Goal: Task Accomplishment & Management: Use online tool/utility

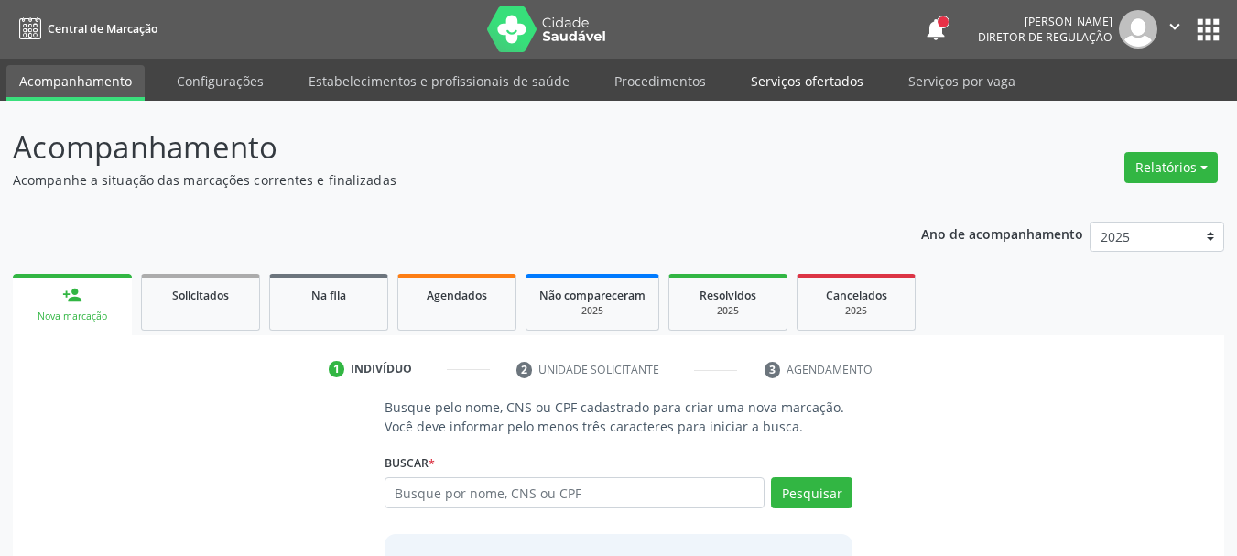
click at [787, 72] on link "Serviços ofertados" at bounding box center [807, 81] width 138 height 32
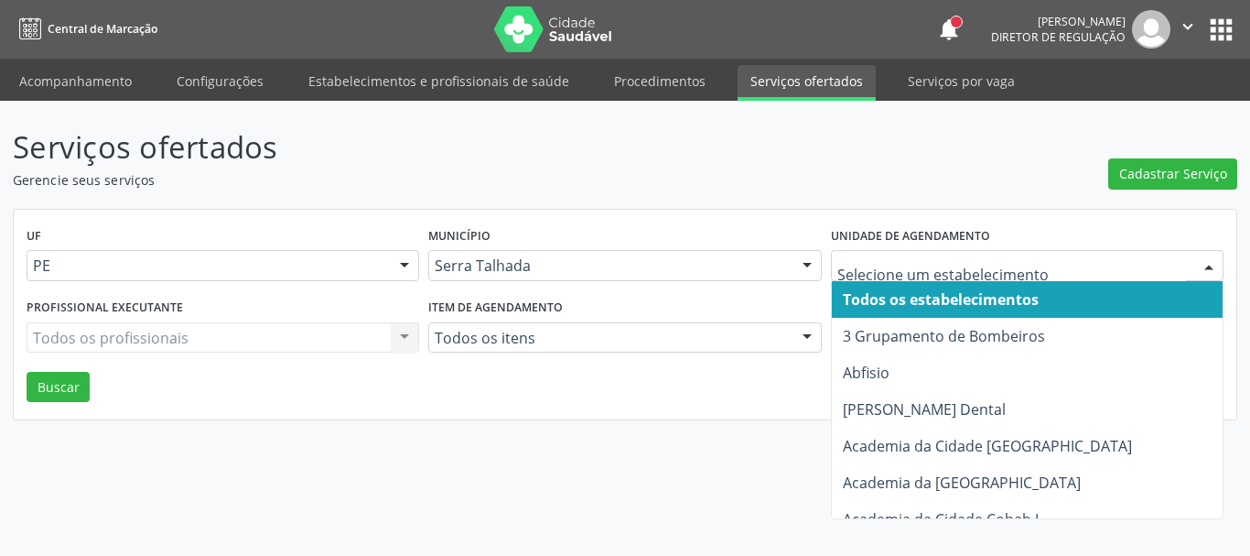
click at [921, 278] on div at bounding box center [1027, 265] width 393 height 31
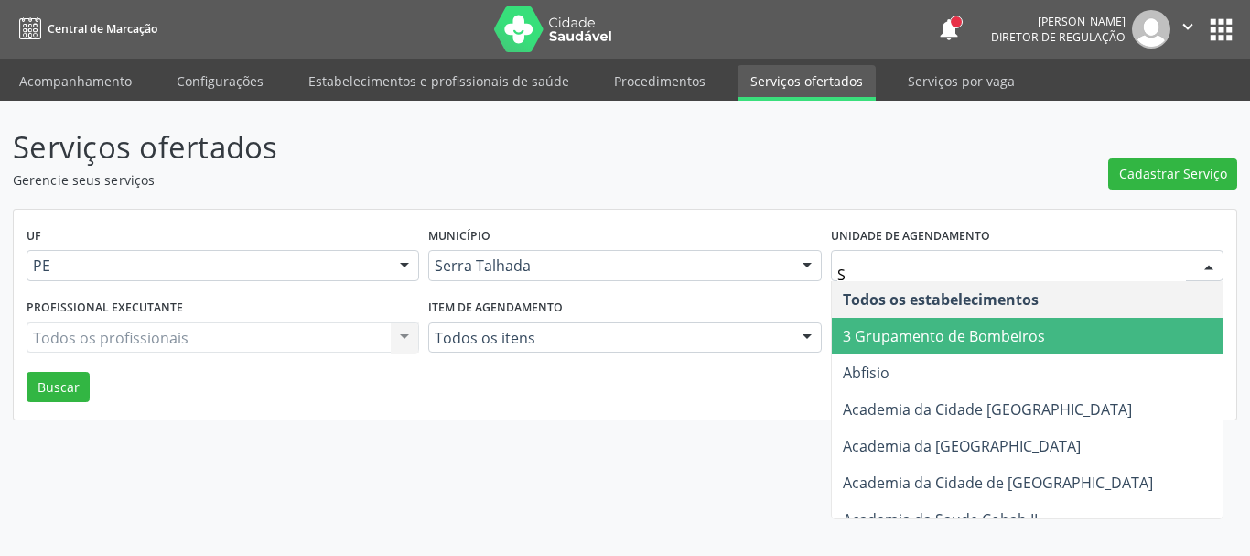
type input "S"
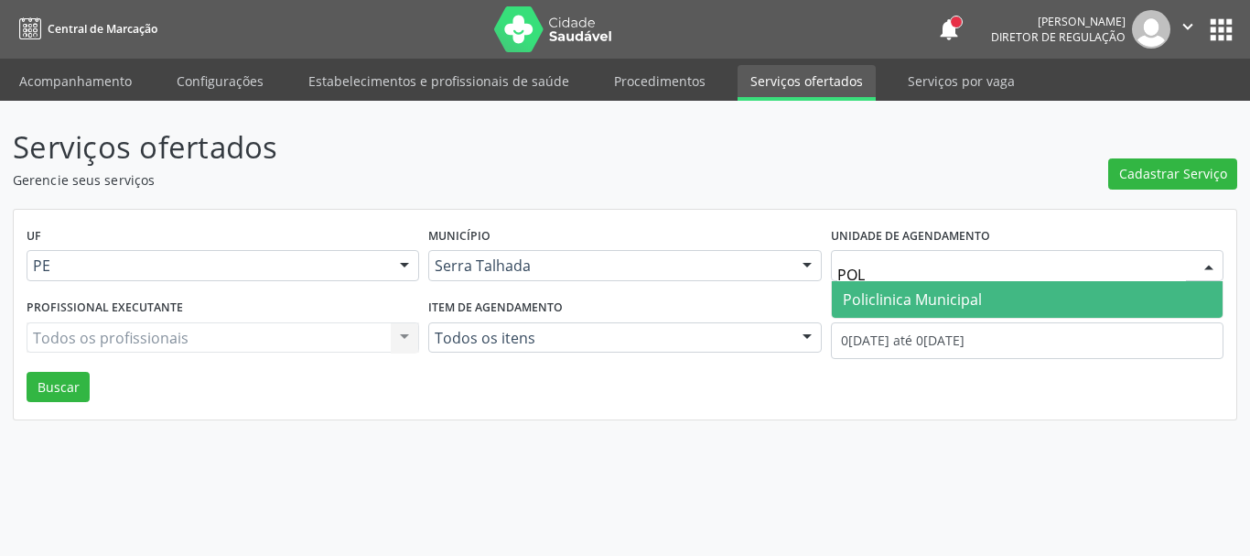
type input "POLI"
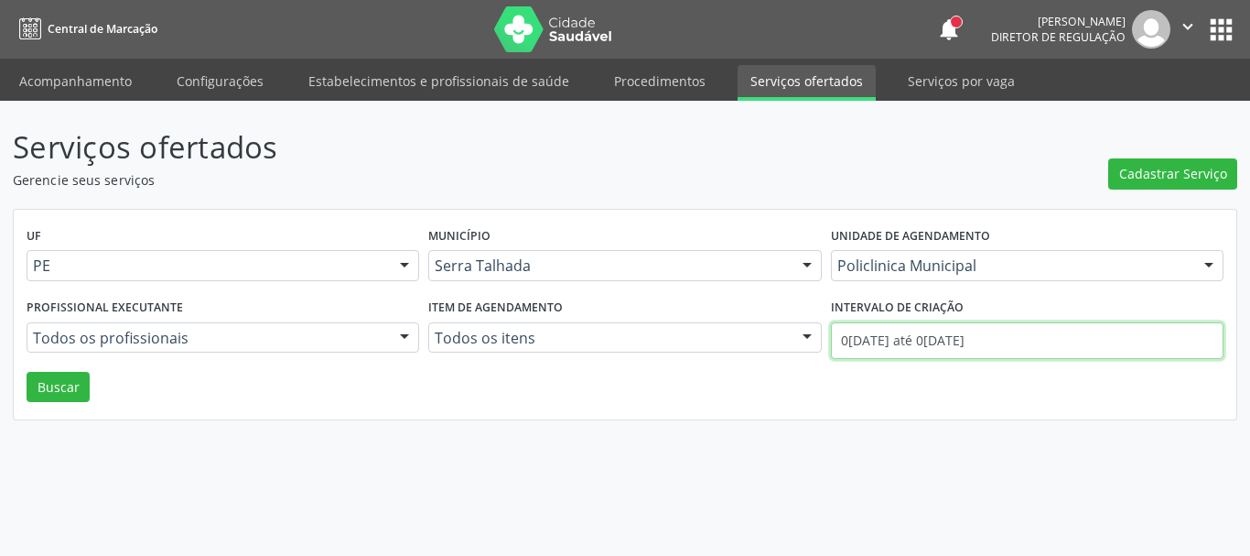
click at [940, 343] on input "0[DATE] até 0[DATE]" at bounding box center [1027, 340] width 393 height 37
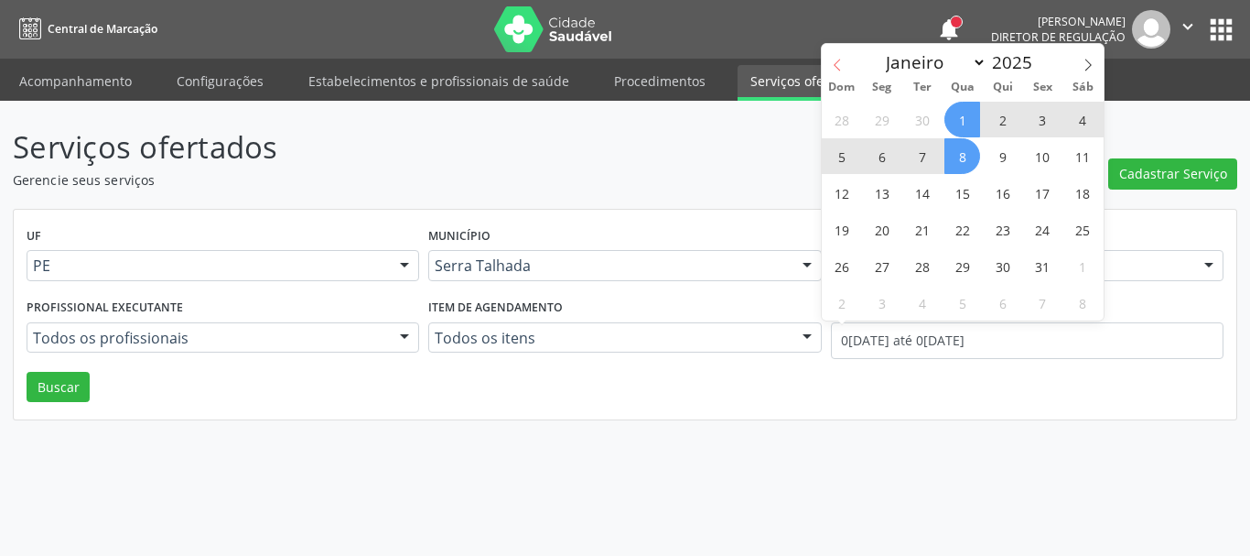
click at [842, 57] on span at bounding box center [837, 59] width 31 height 31
select select "8"
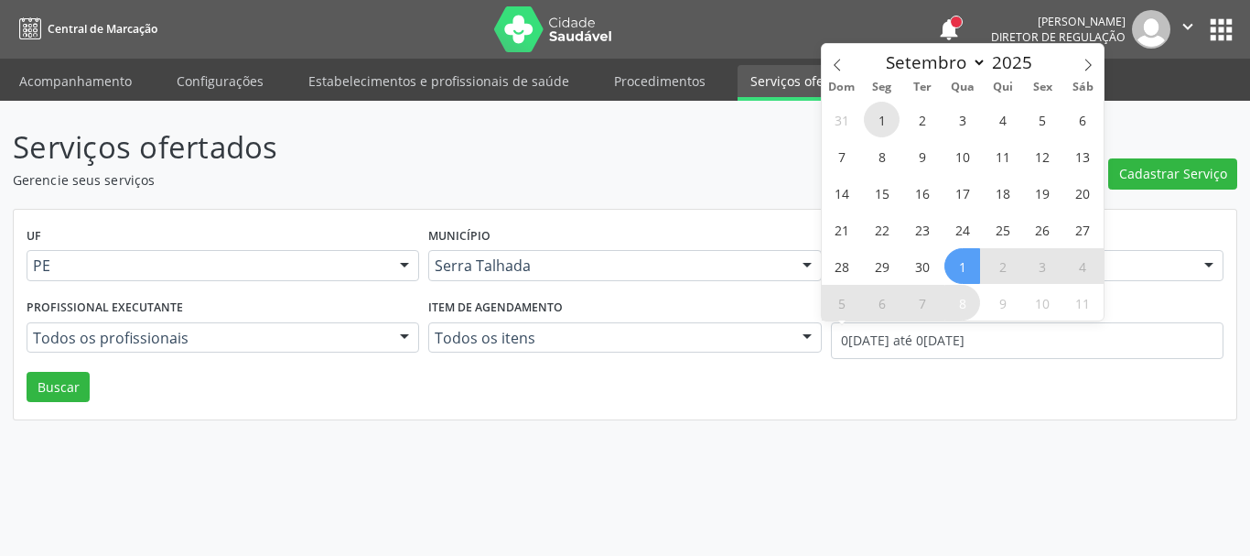
click at [873, 104] on span "1" at bounding box center [882, 120] width 36 height 36
type input "[DATE]"
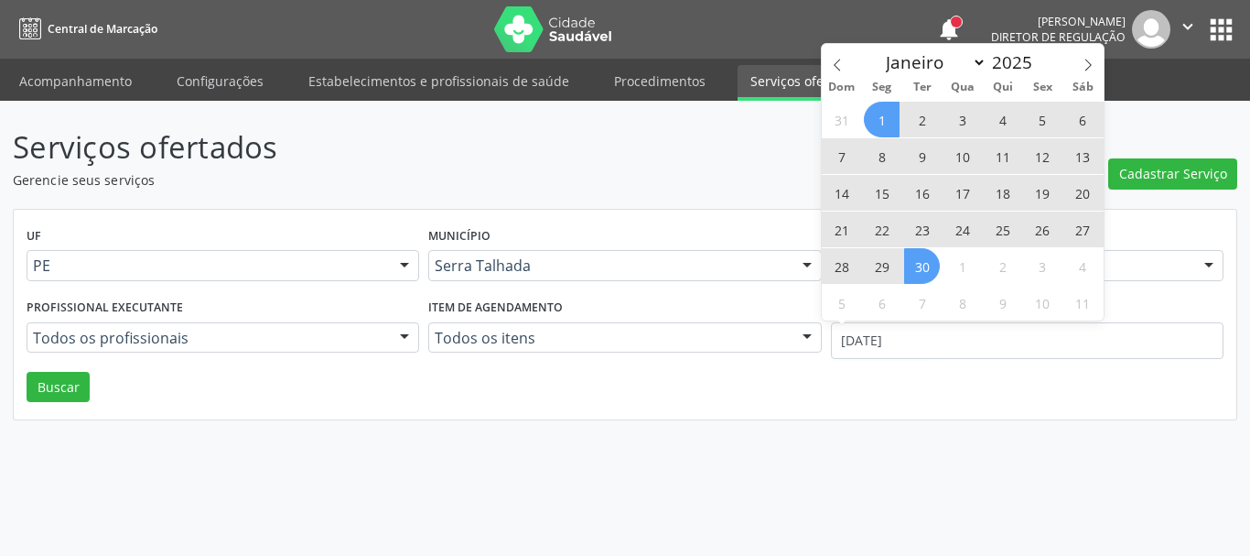
click at [916, 267] on span "30" at bounding box center [922, 266] width 36 height 36
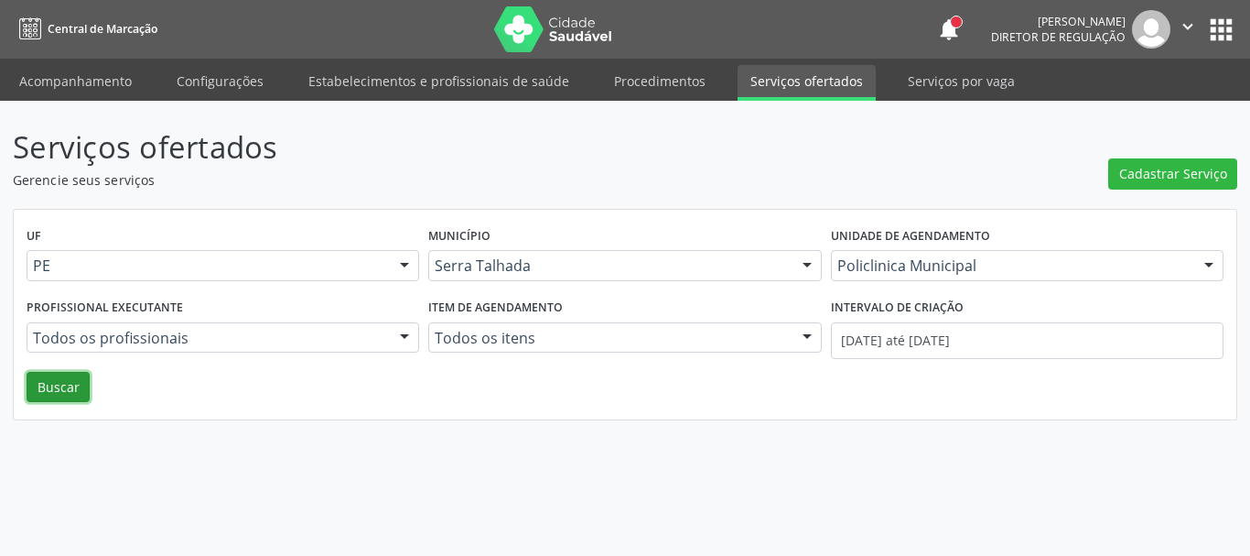
click at [80, 388] on button "Buscar" at bounding box center [58, 387] width 63 height 31
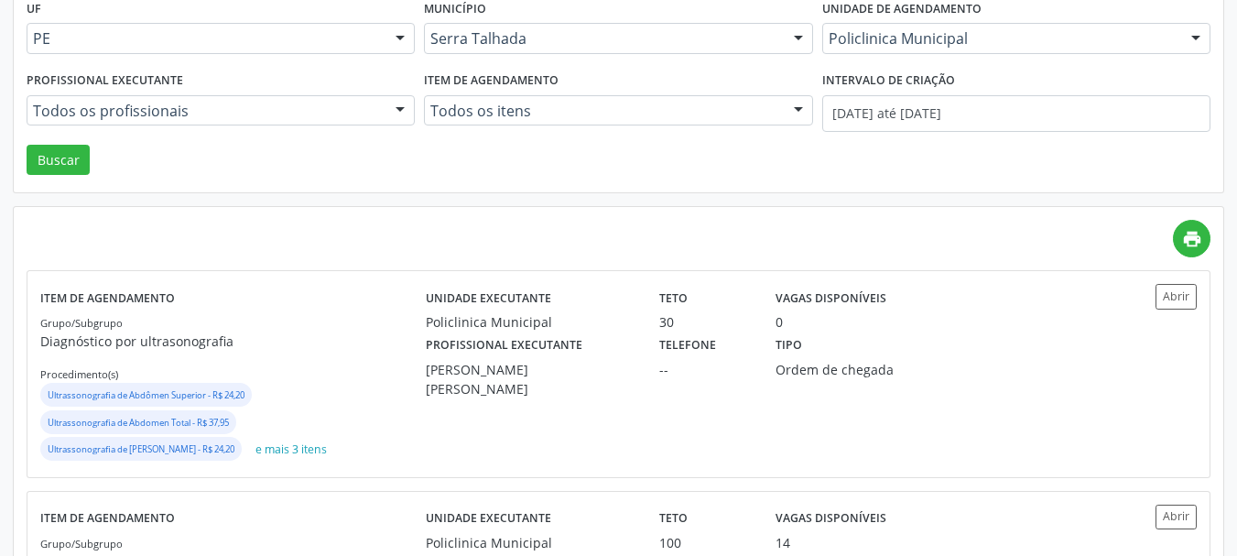
scroll to position [183, 0]
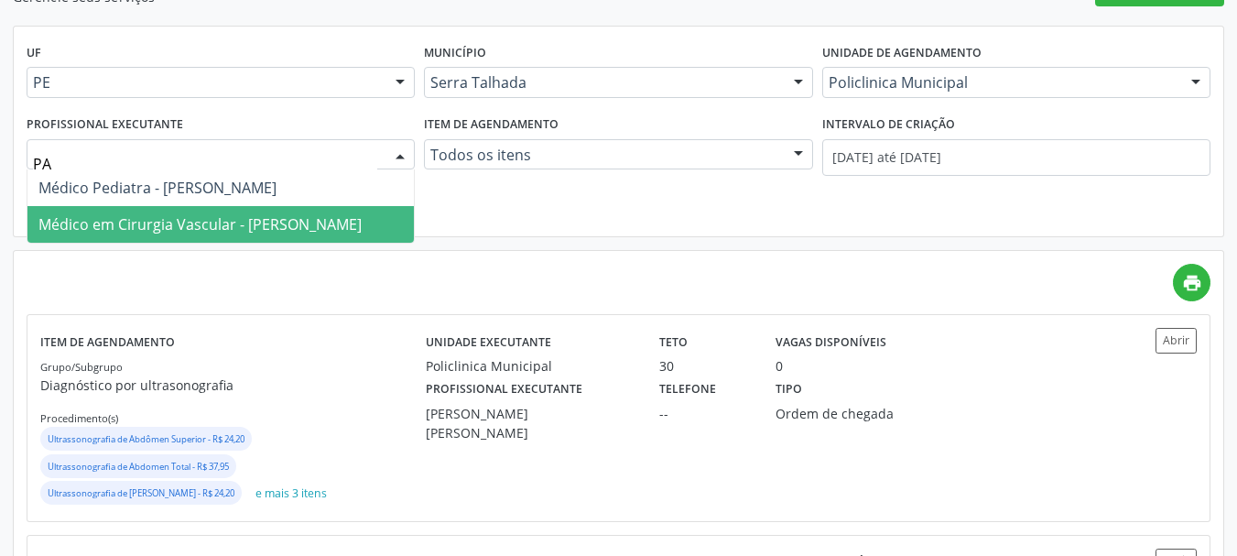
type input "PAL"
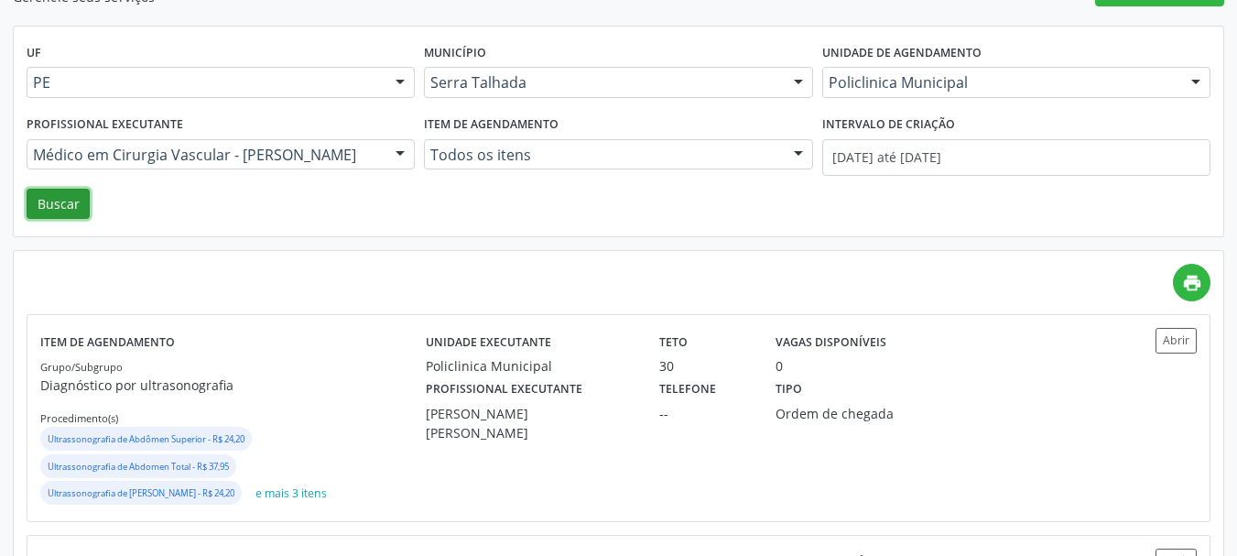
click at [56, 209] on button "Buscar" at bounding box center [58, 204] width 63 height 31
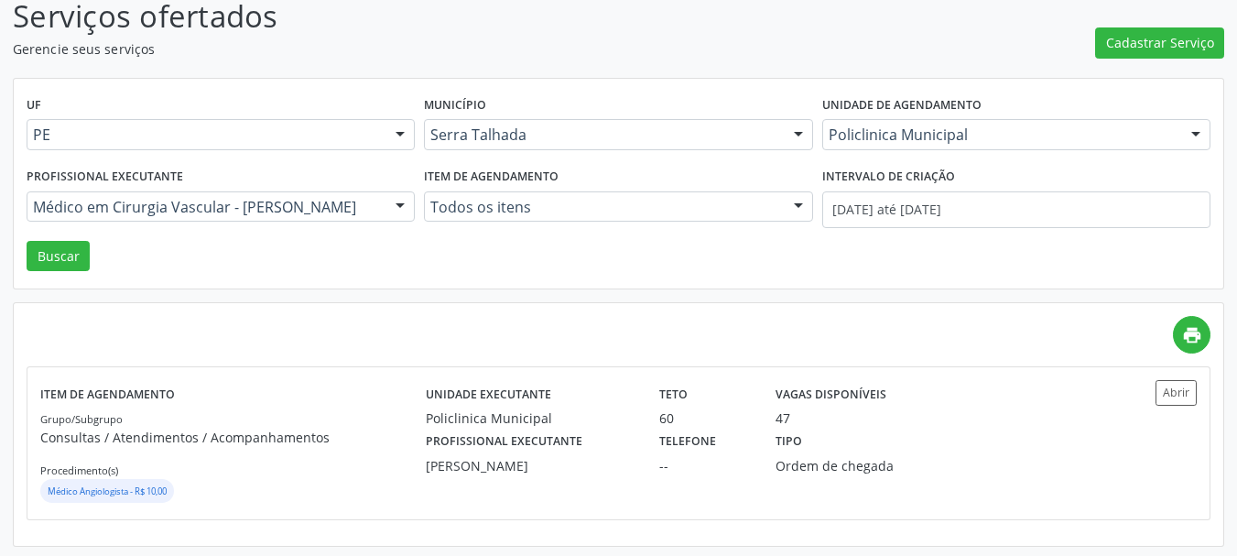
scroll to position [135, 0]
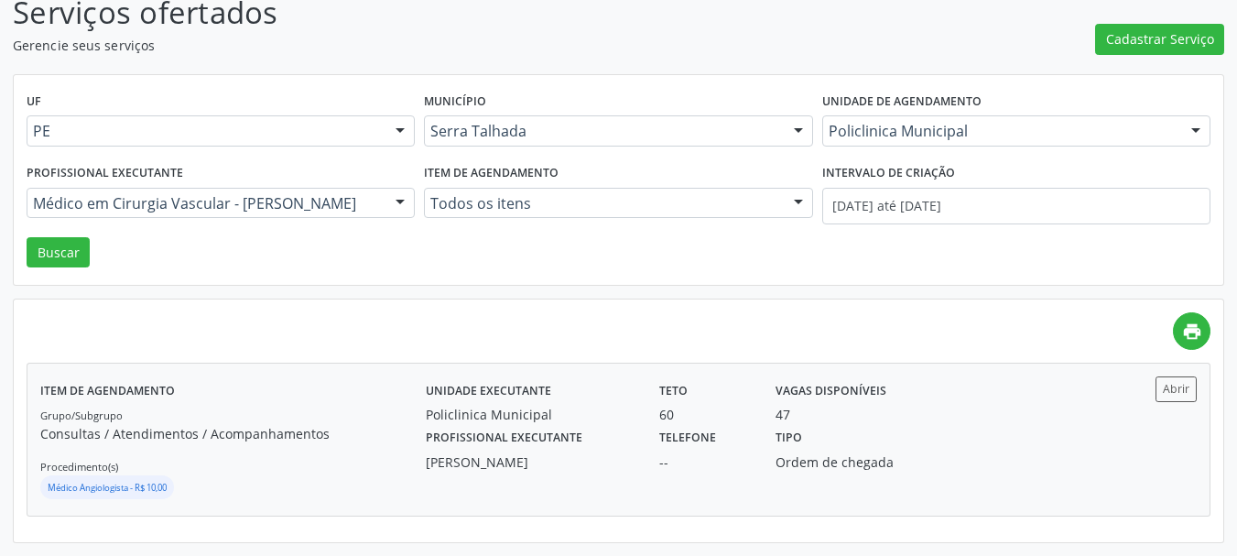
click at [930, 429] on div "Tipo Ordem de chegada" at bounding box center [849, 448] width 175 height 48
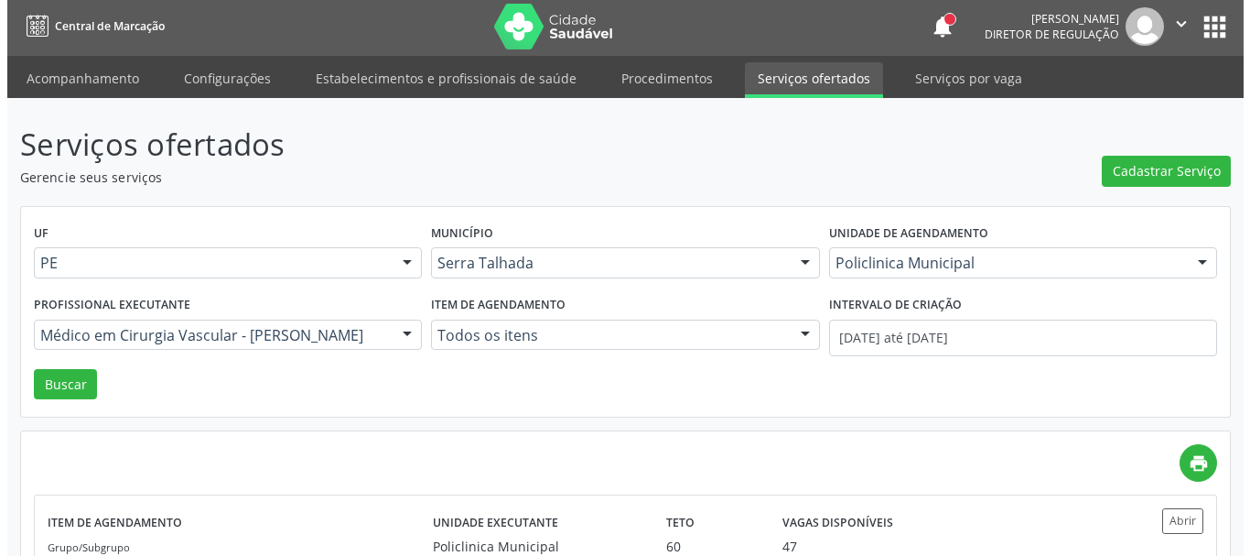
scroll to position [0, 0]
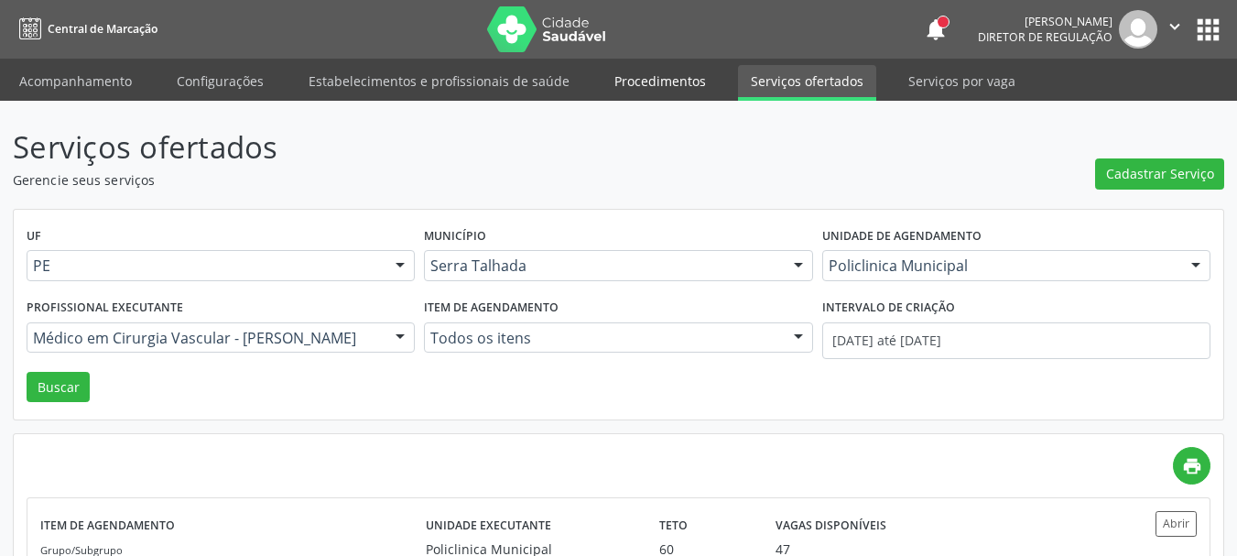
click at [676, 85] on link "Procedimentos" at bounding box center [659, 81] width 117 height 32
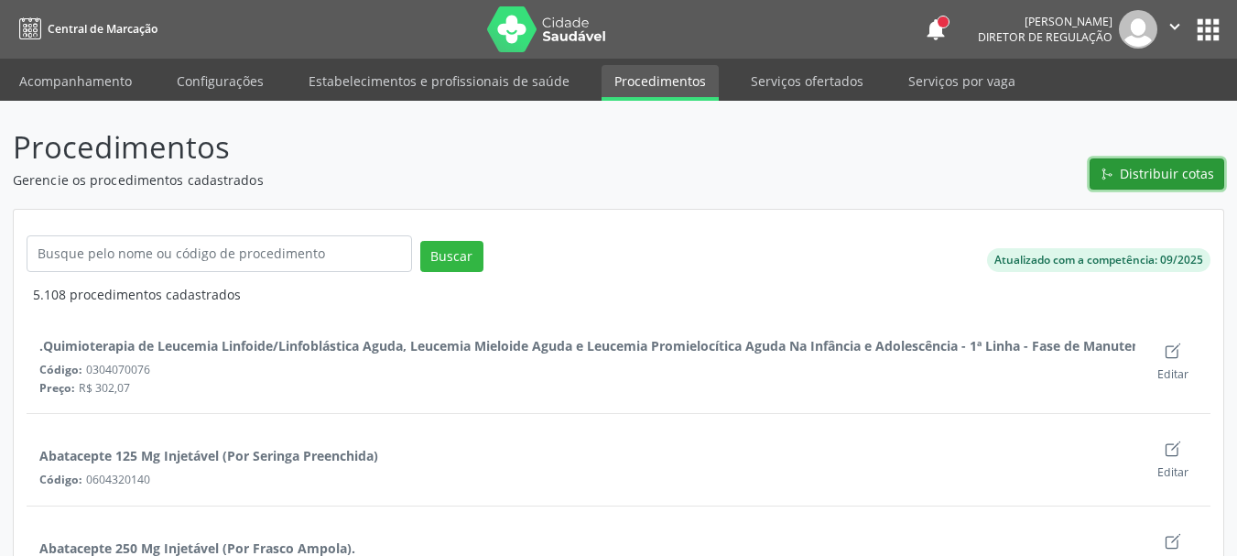
click at [1155, 182] on span "Distribuir cotas" at bounding box center [1166, 173] width 94 height 19
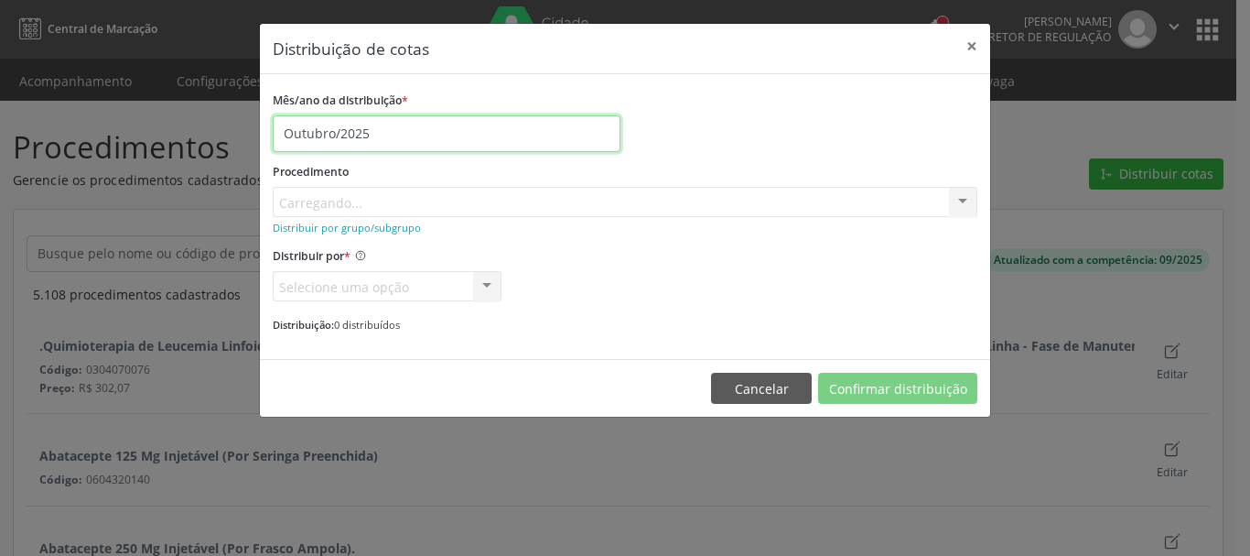
click at [352, 135] on body "Central de Marcação notifications [PERSON_NAME] Diretor de regulação  Configur…" at bounding box center [625, 278] width 1250 height 556
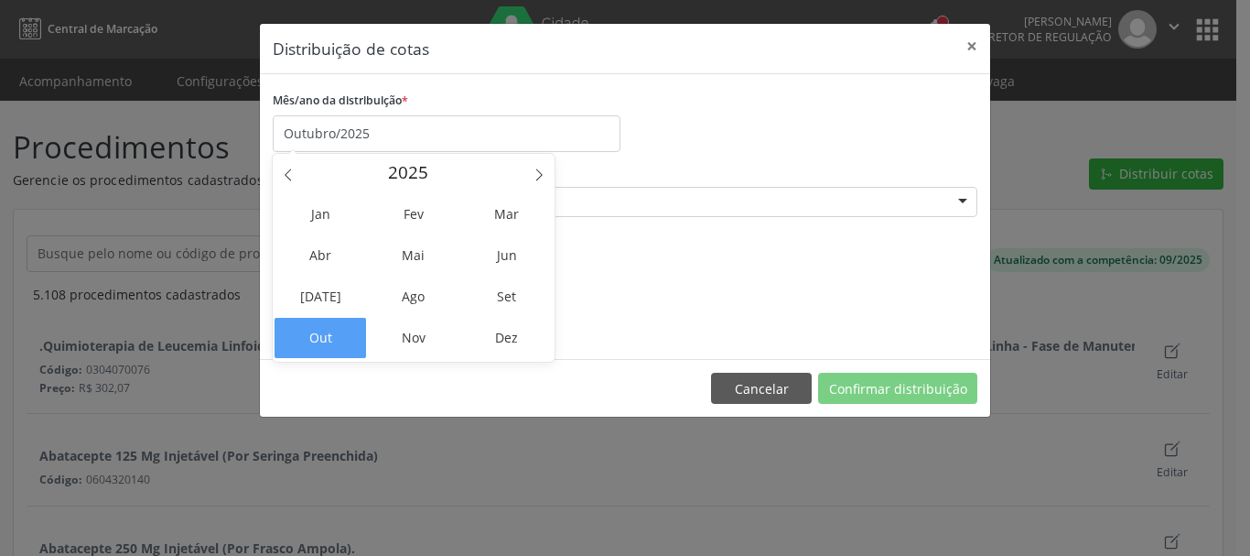
click at [725, 144] on div "Mês/ano da distribuição * Outubro/2025" at bounding box center [625, 119] width 714 height 65
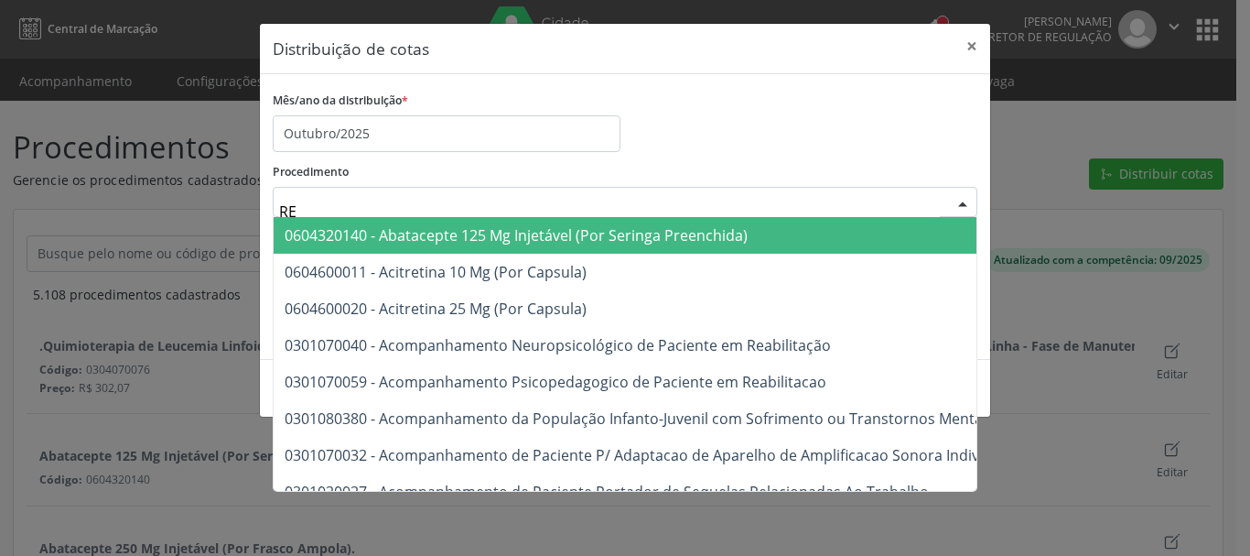
type input "R"
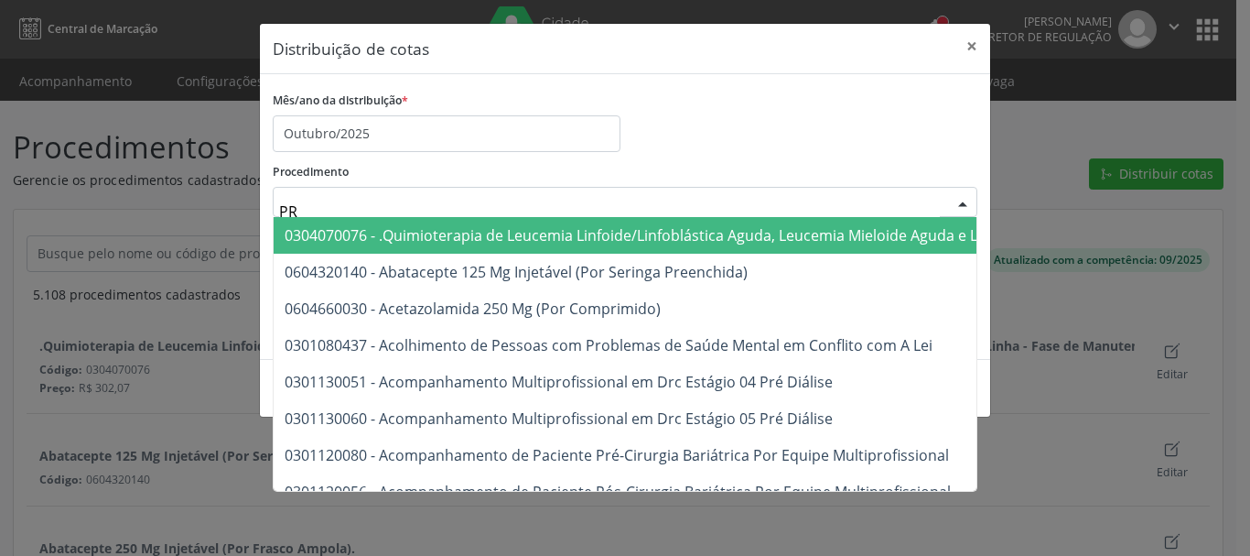
type input "P"
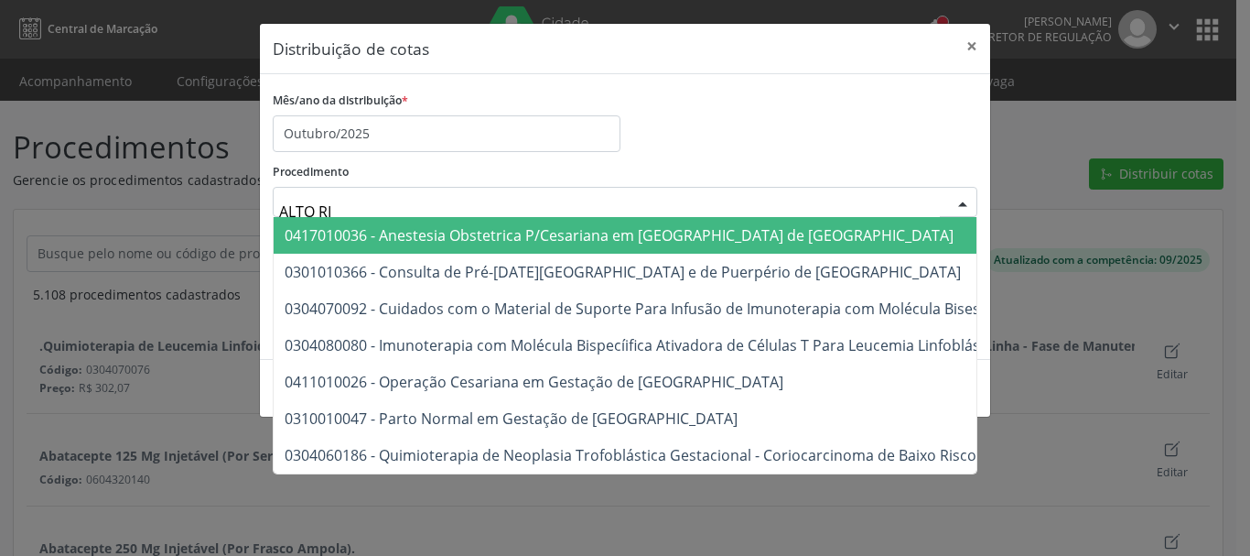
type input "ALTO RIS"
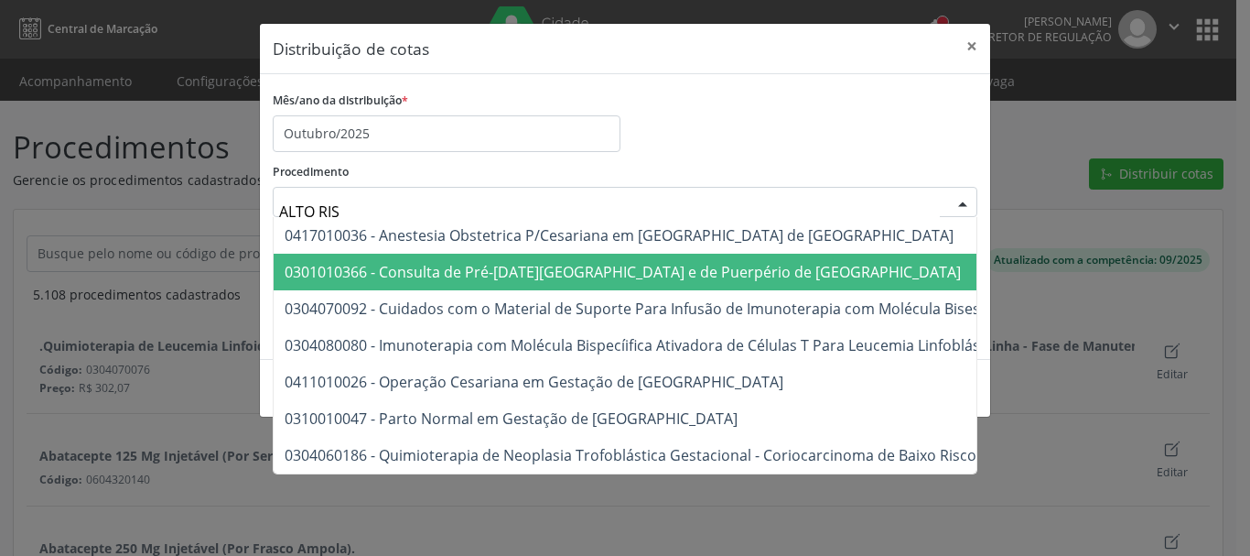
click at [430, 276] on span "0301010366 - Consulta de Pré-[DATE][GEOGRAPHIC_DATA] e de Puerpério de [GEOGRAP…" at bounding box center [623, 272] width 676 height 20
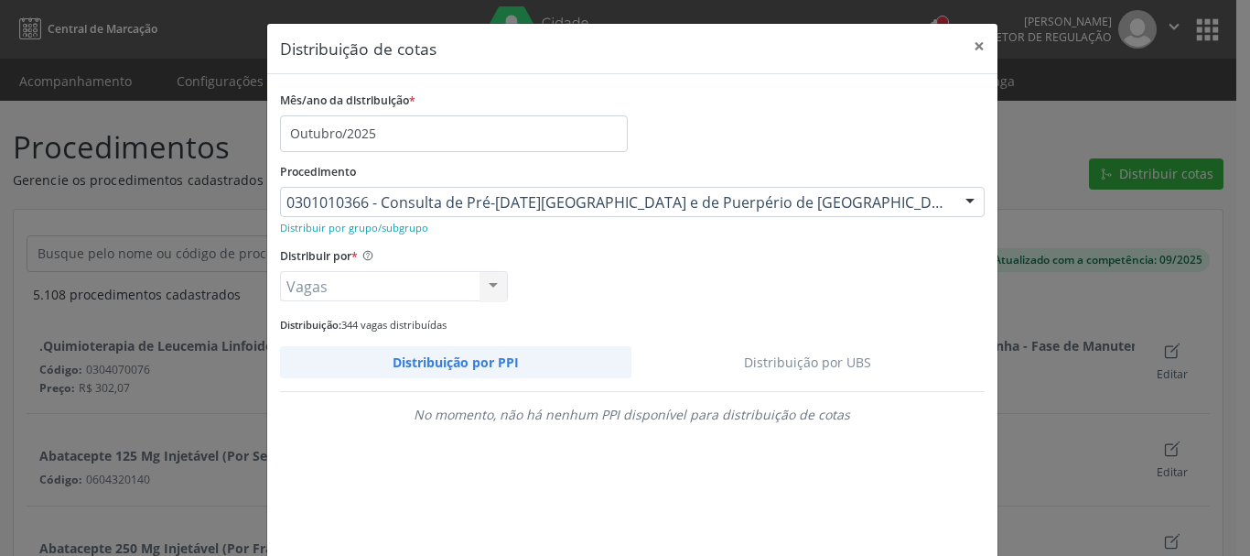
click at [828, 364] on link "Distribuição por UBS" at bounding box center [808, 362] width 353 height 32
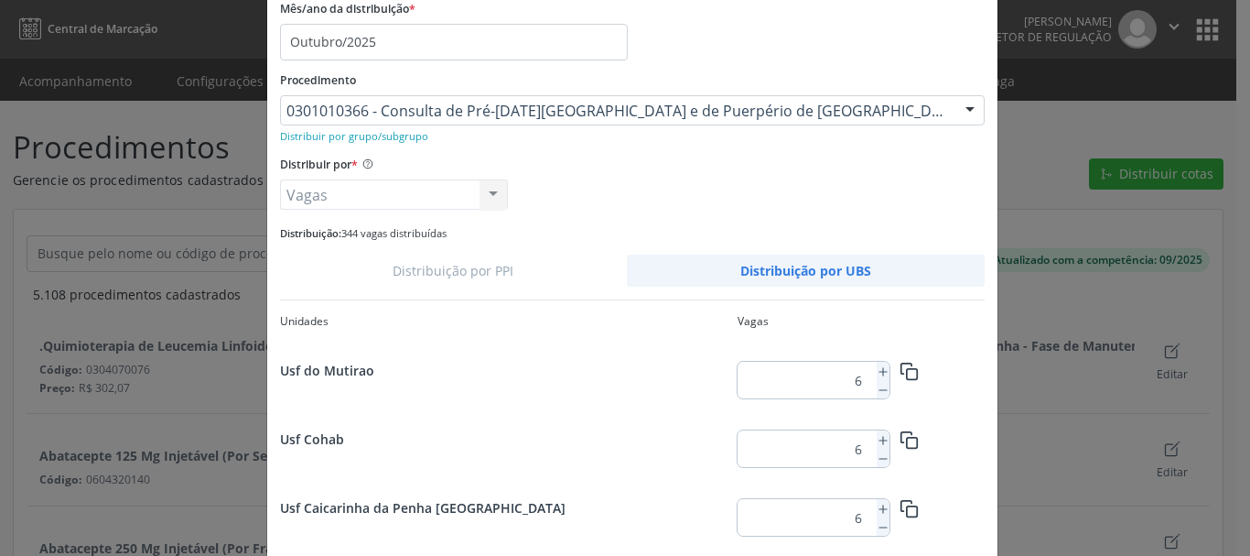
scroll to position [1232, 0]
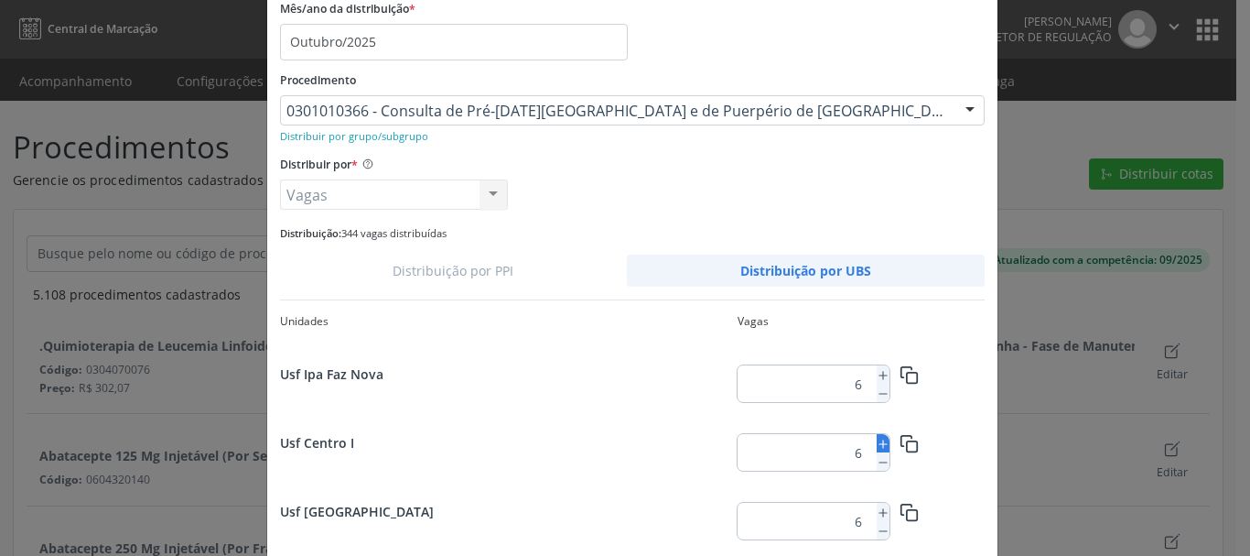
click at [877, 449] on icon at bounding box center [883, 444] width 13 height 13
type input "7"
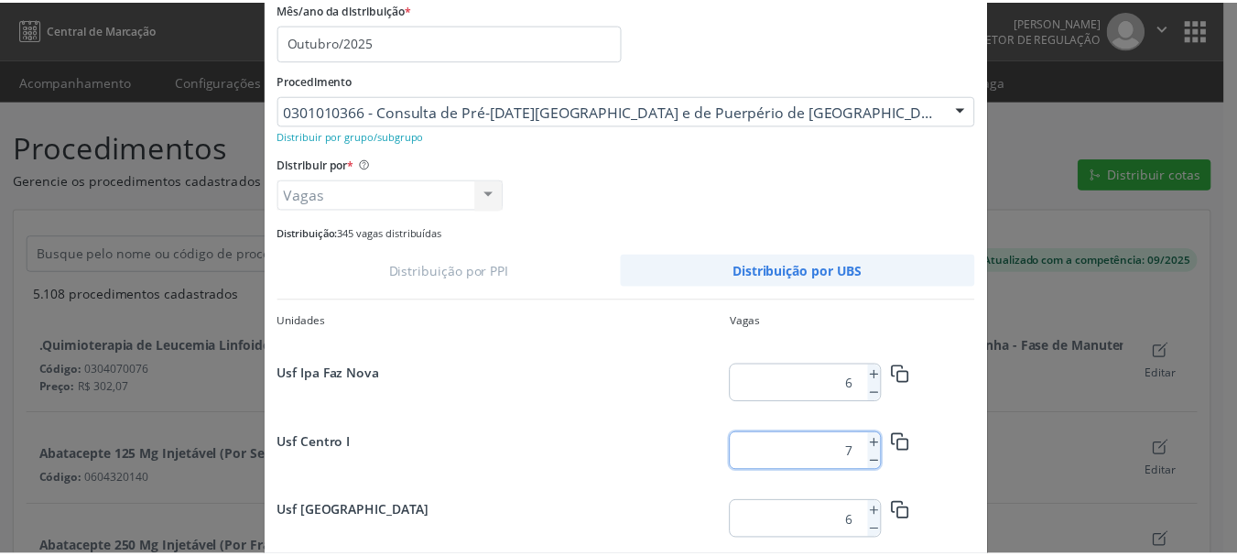
scroll to position [172, 0]
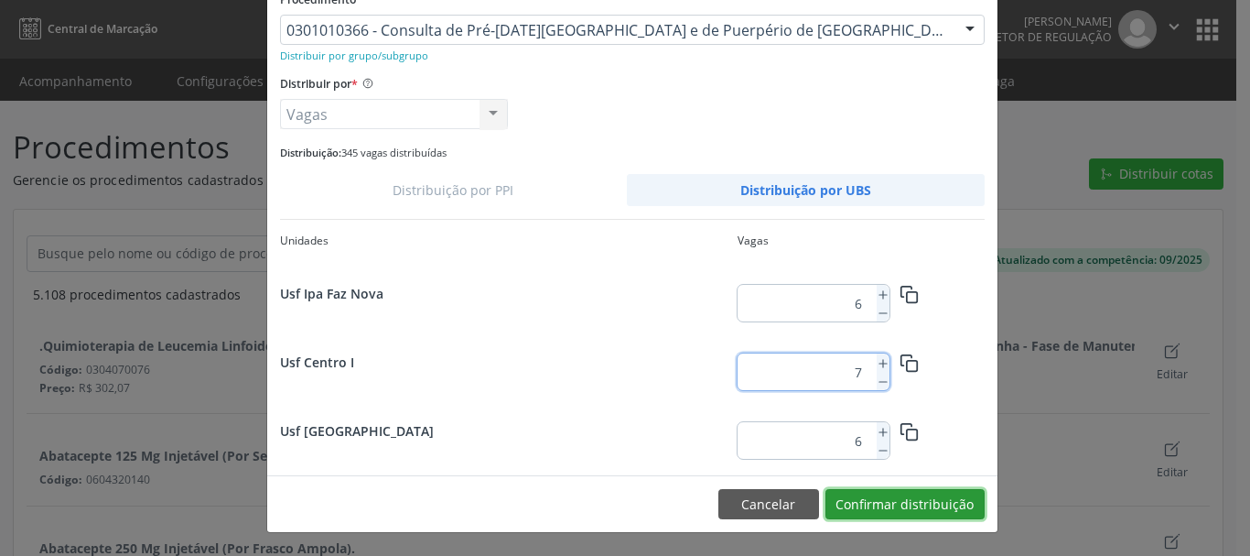
click at [951, 514] on button "Confirmar distribuição" at bounding box center [905, 504] width 159 height 31
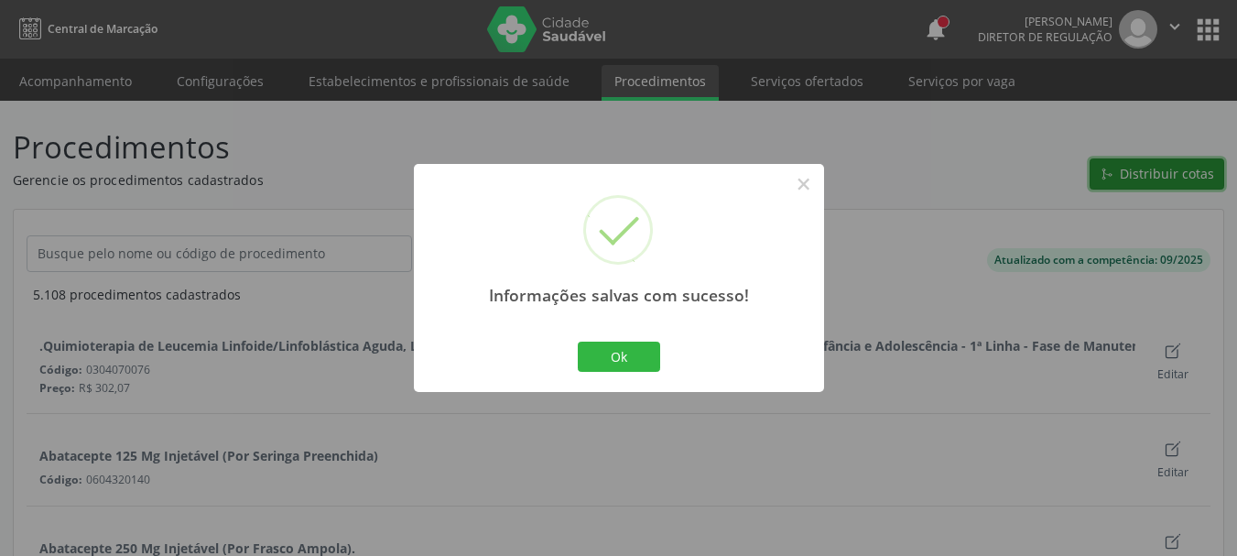
scroll to position [0, 0]
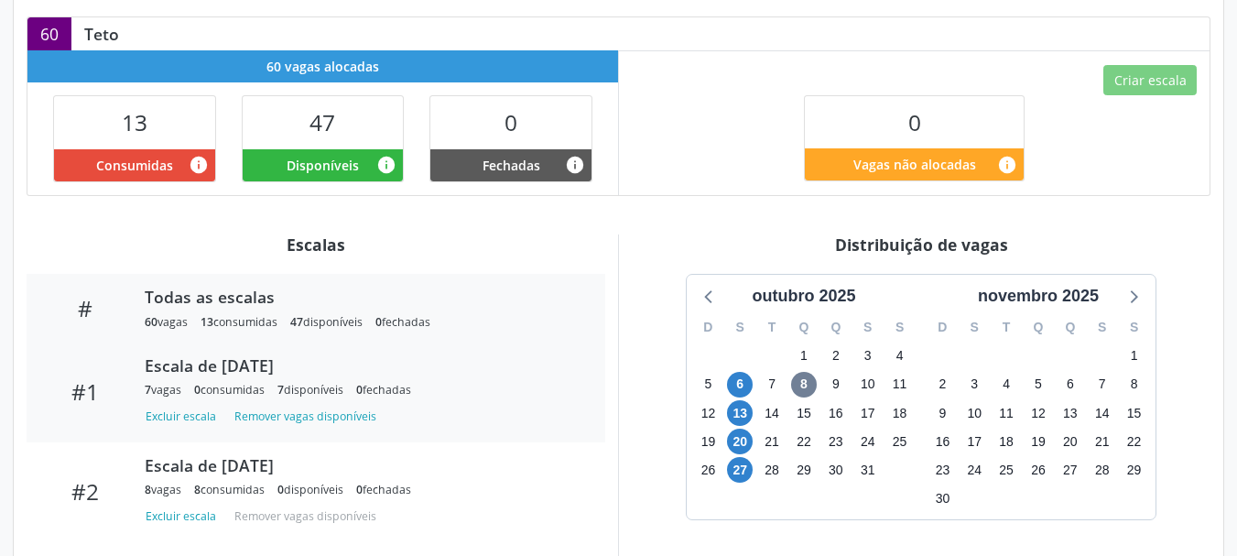
scroll to position [458, 0]
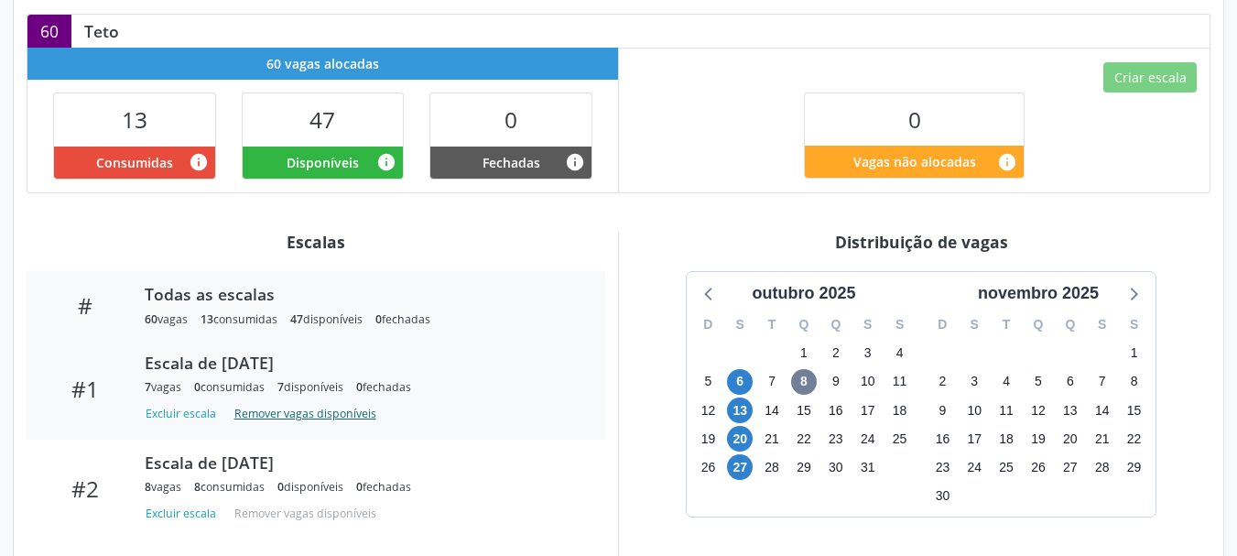
click at [330, 401] on button "Remover vagas disponíveis" at bounding box center [305, 413] width 157 height 25
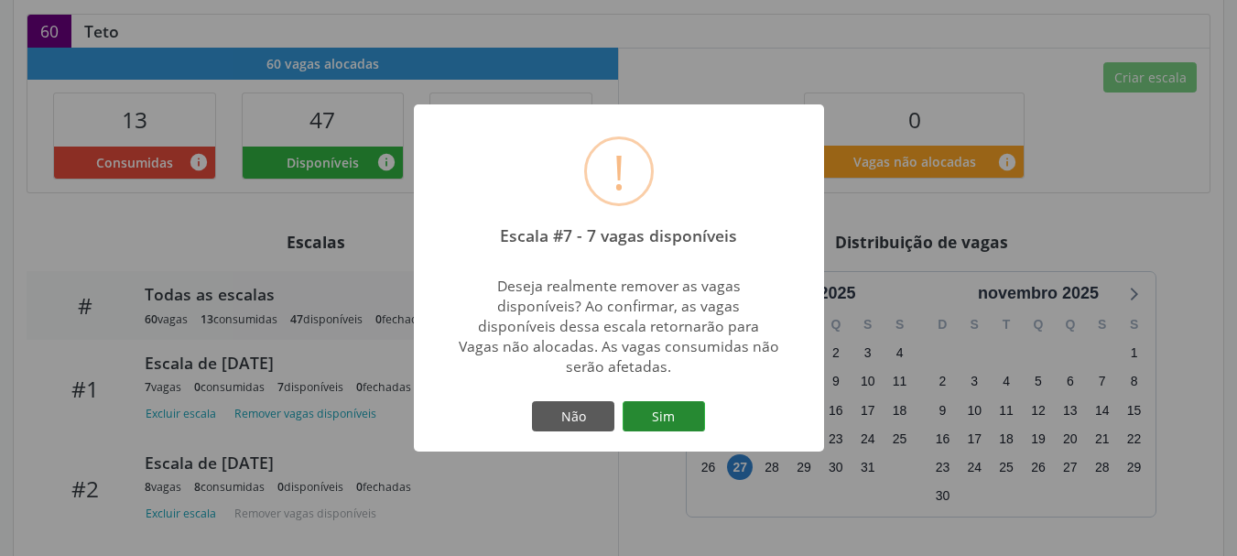
click at [688, 427] on button "Sim" at bounding box center [663, 416] width 82 height 31
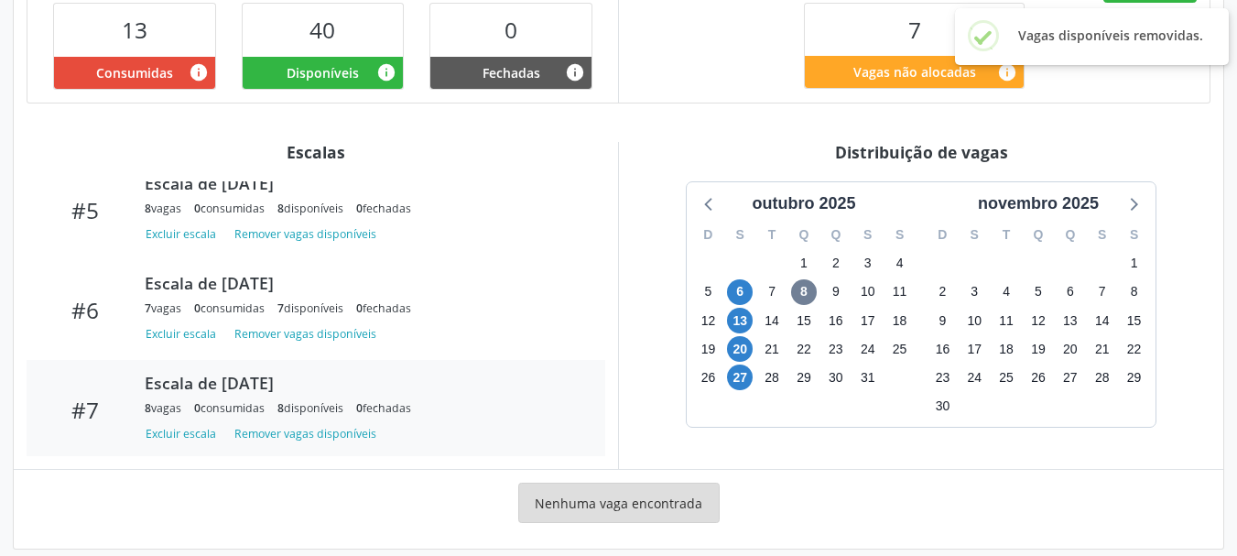
scroll to position [492, 0]
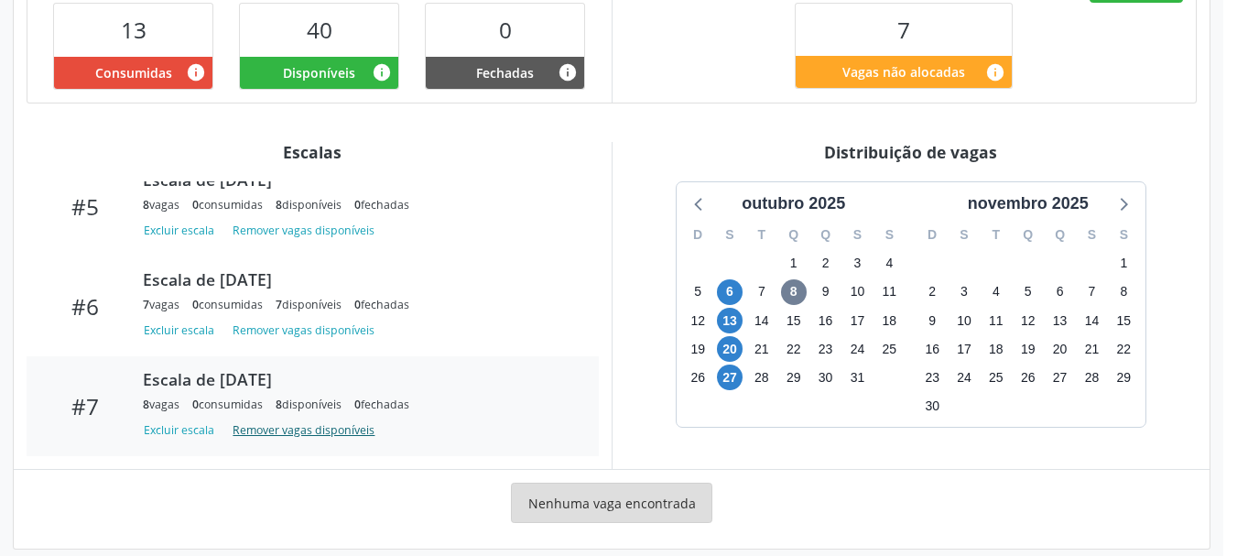
click at [256, 418] on button "Remover vagas disponíveis" at bounding box center [303, 430] width 157 height 25
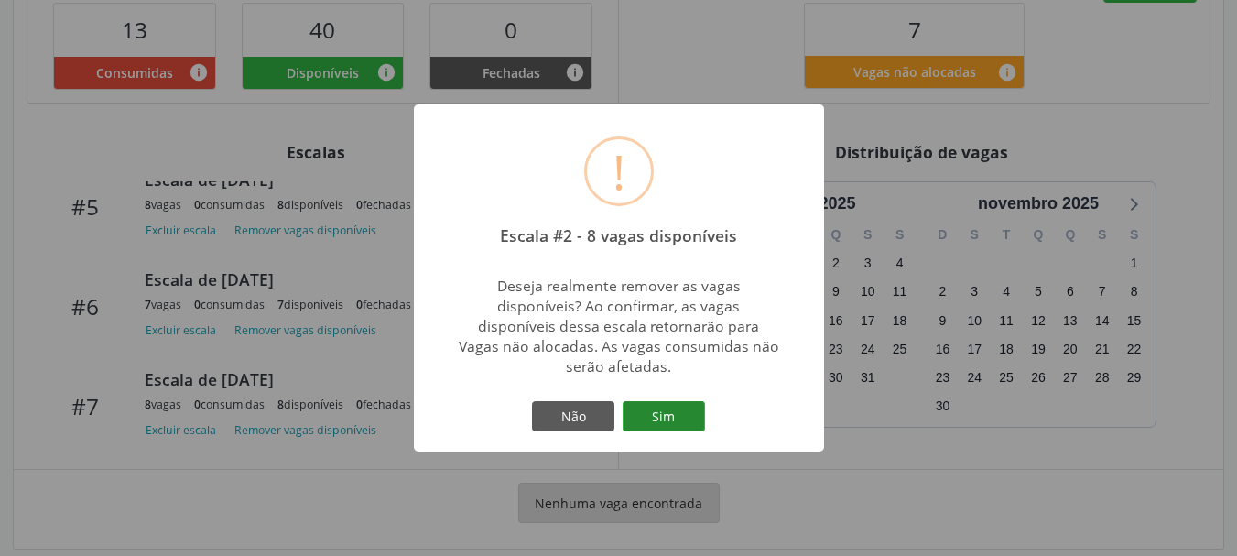
click at [675, 417] on button "Sim" at bounding box center [663, 416] width 82 height 31
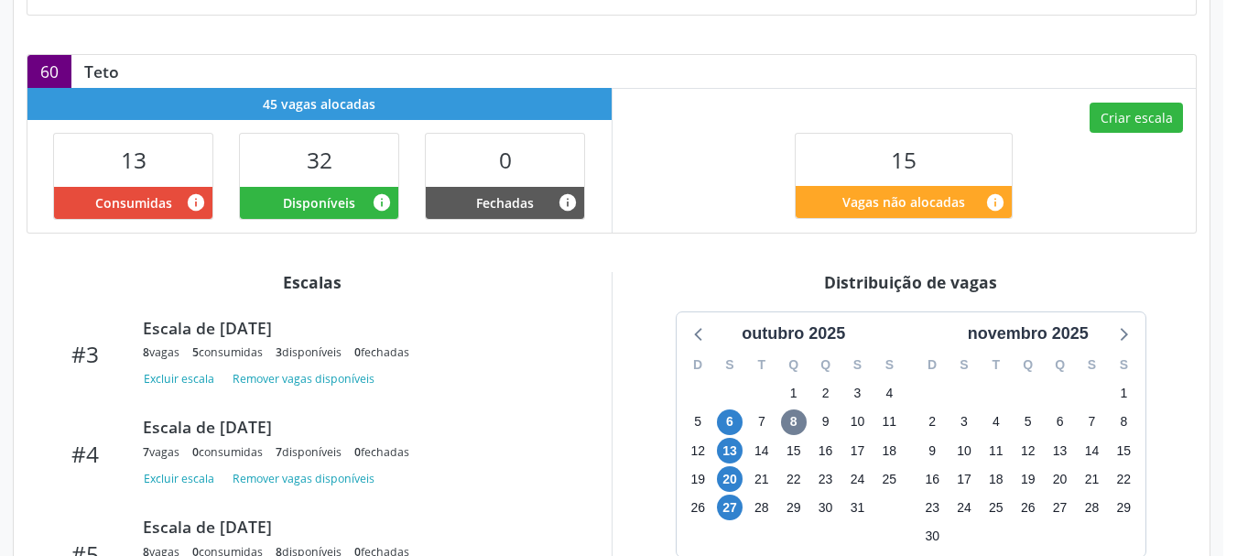
scroll to position [547, 0]
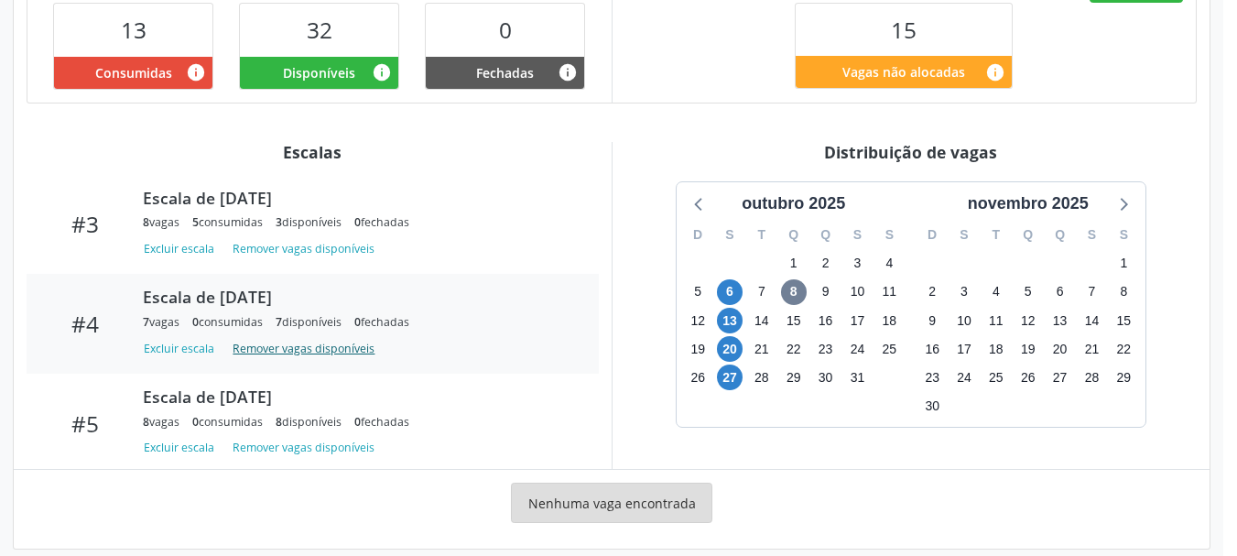
click at [323, 336] on button "Remover vagas disponíveis" at bounding box center [303, 348] width 157 height 25
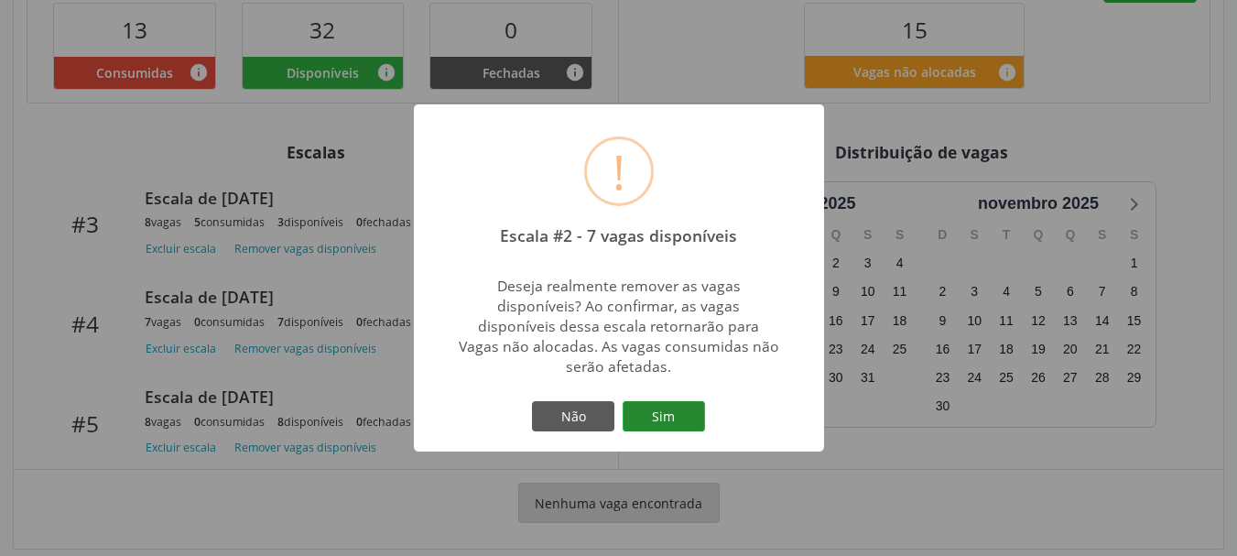
click at [669, 425] on button "Sim" at bounding box center [663, 416] width 82 height 31
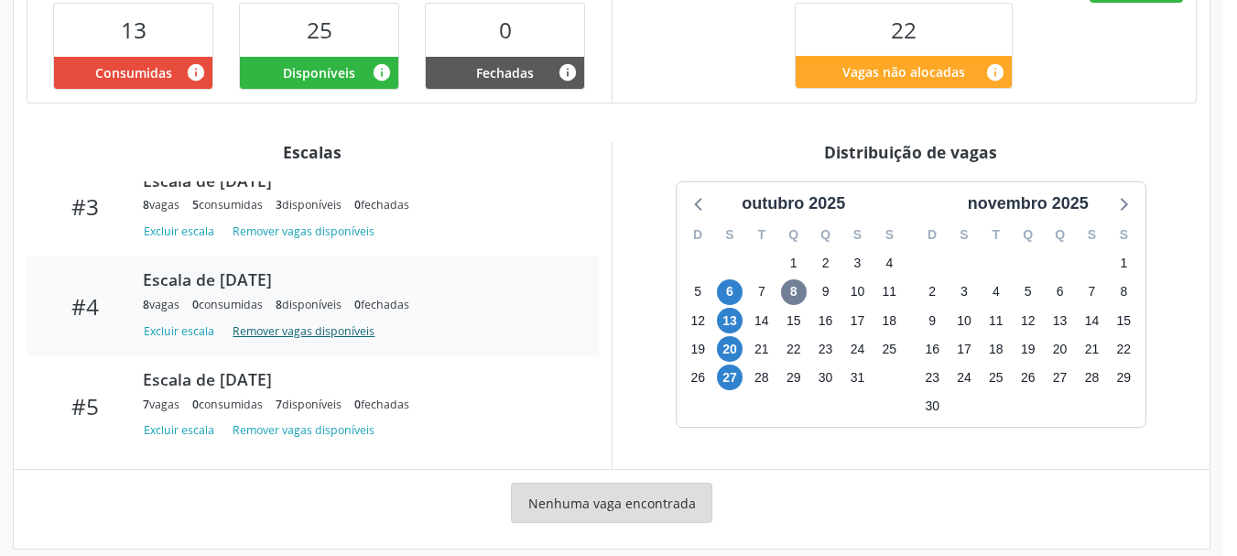
click at [308, 319] on button "Remover vagas disponíveis" at bounding box center [303, 331] width 157 height 25
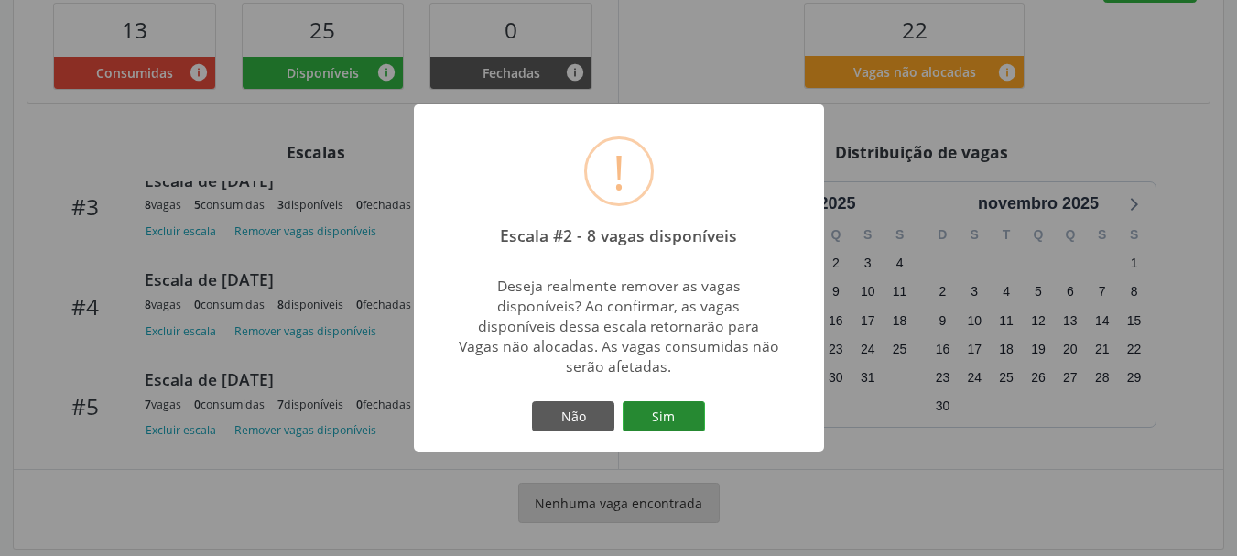
click at [660, 416] on button "Sim" at bounding box center [663, 416] width 82 height 31
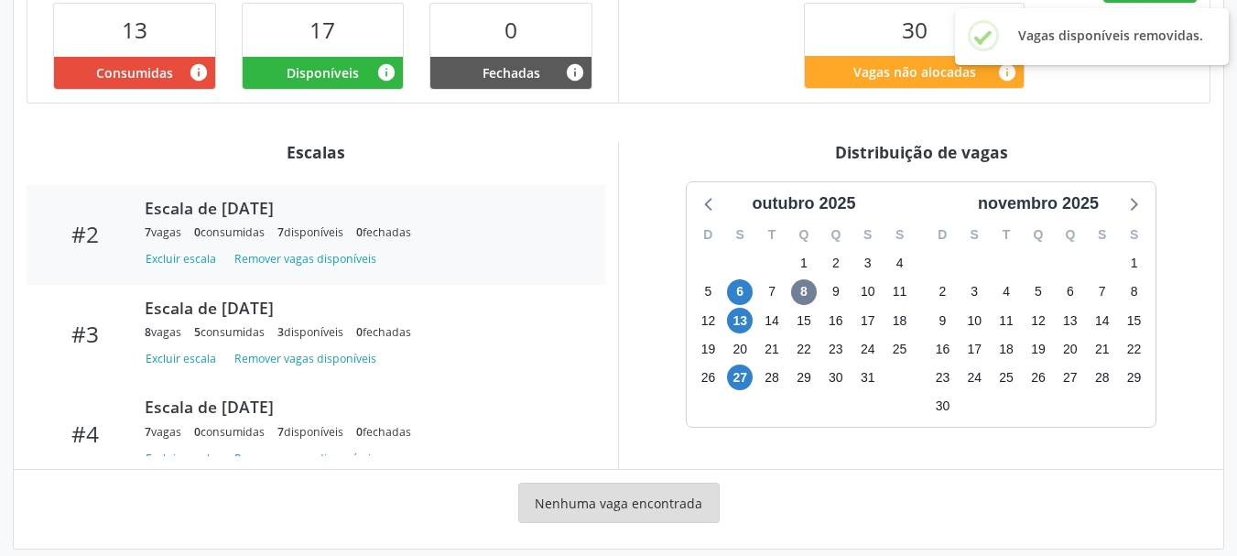
scroll to position [192, 0]
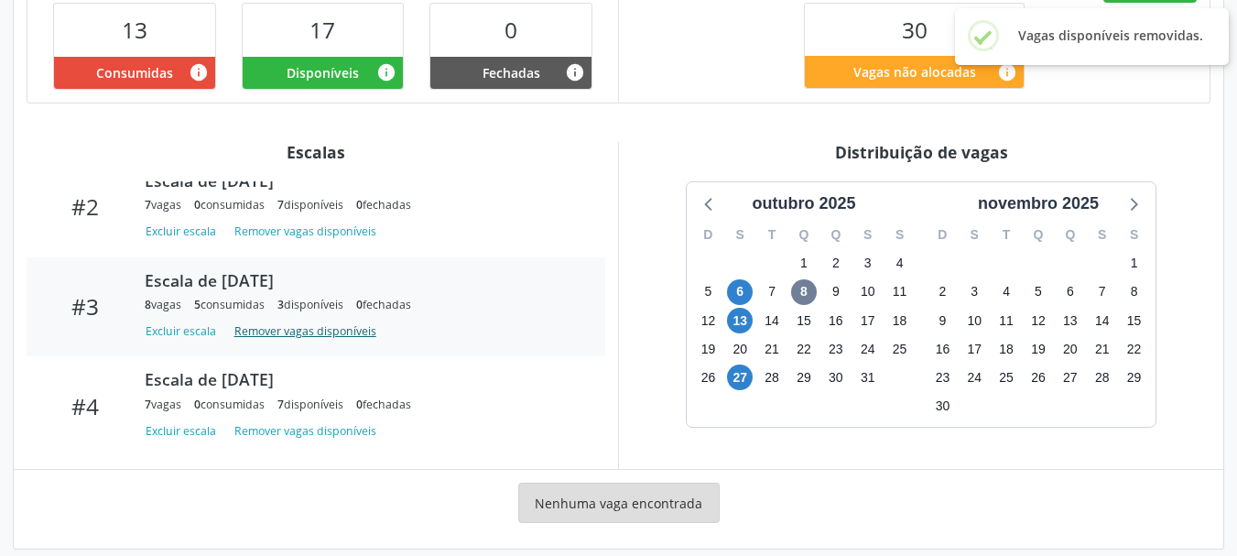
click at [285, 319] on button "Remover vagas disponíveis" at bounding box center [305, 331] width 157 height 25
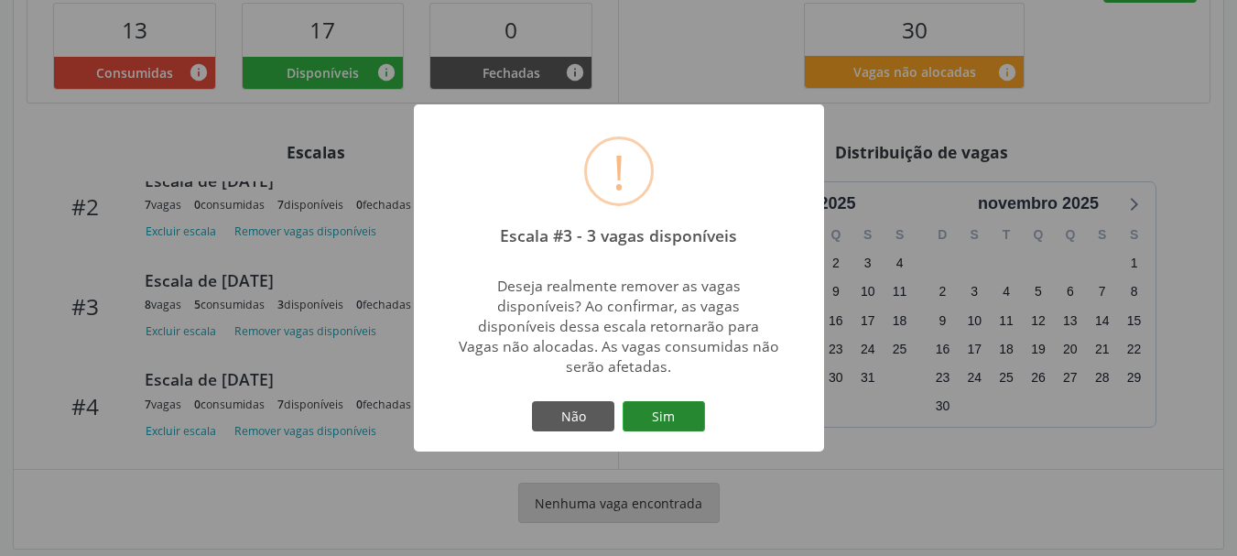
click at [625, 421] on button "Sim" at bounding box center [663, 416] width 82 height 31
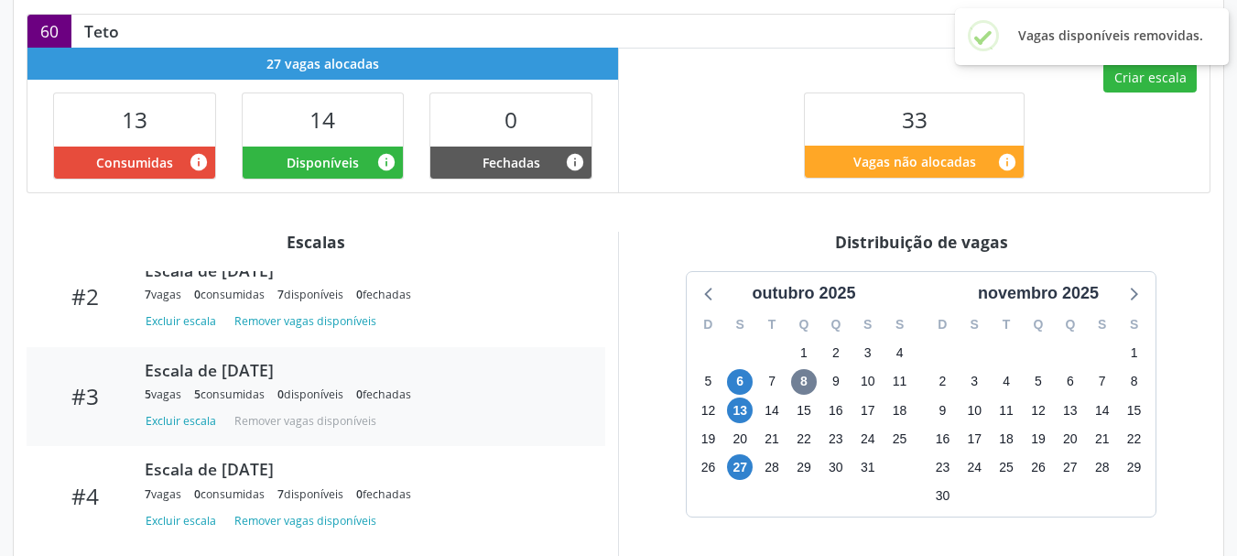
scroll to position [547, 0]
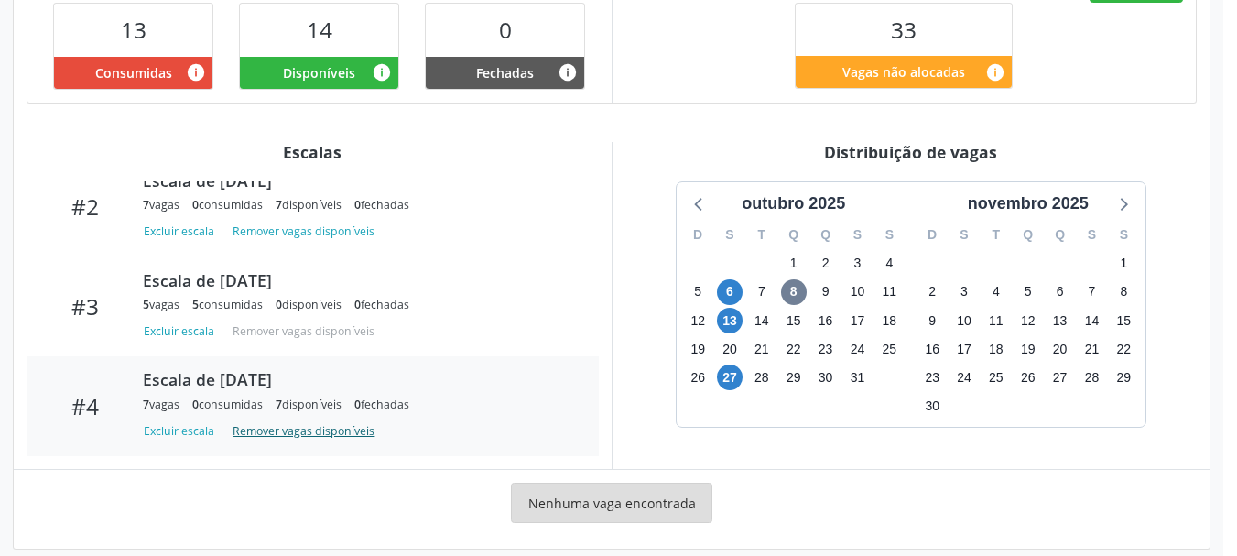
click at [293, 418] on button "Remover vagas disponíveis" at bounding box center [303, 430] width 157 height 25
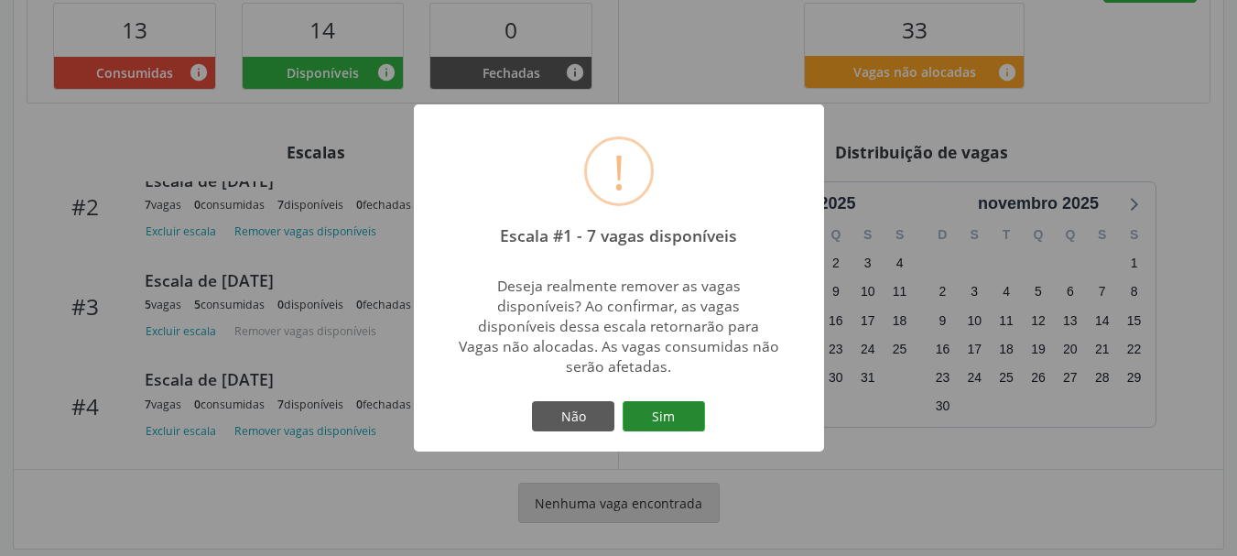
click at [704, 425] on button "Sim" at bounding box center [663, 416] width 82 height 31
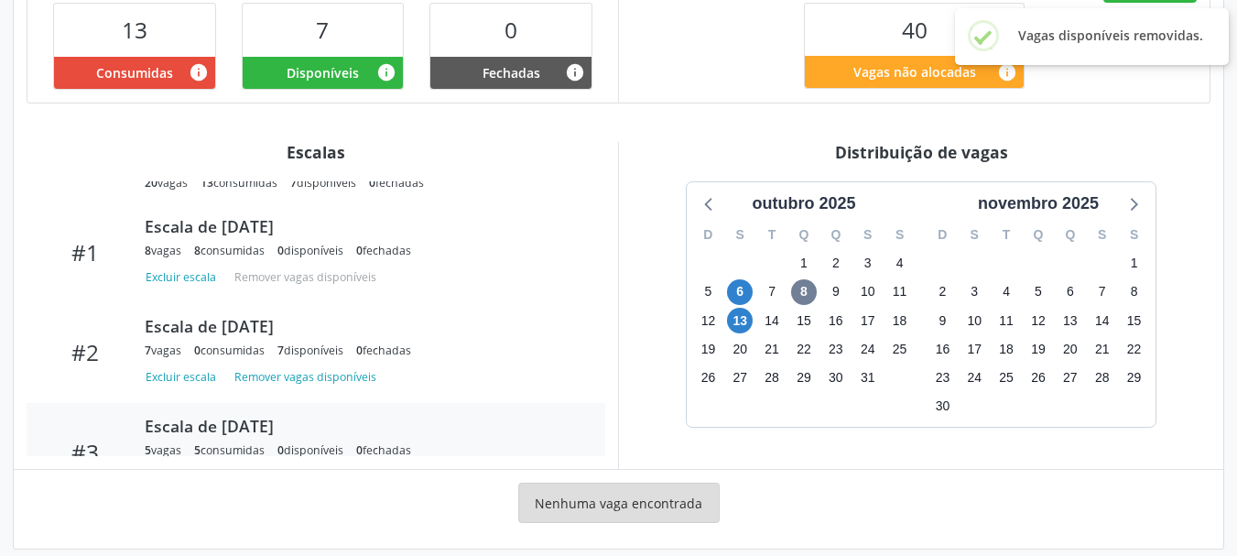
scroll to position [92, 0]
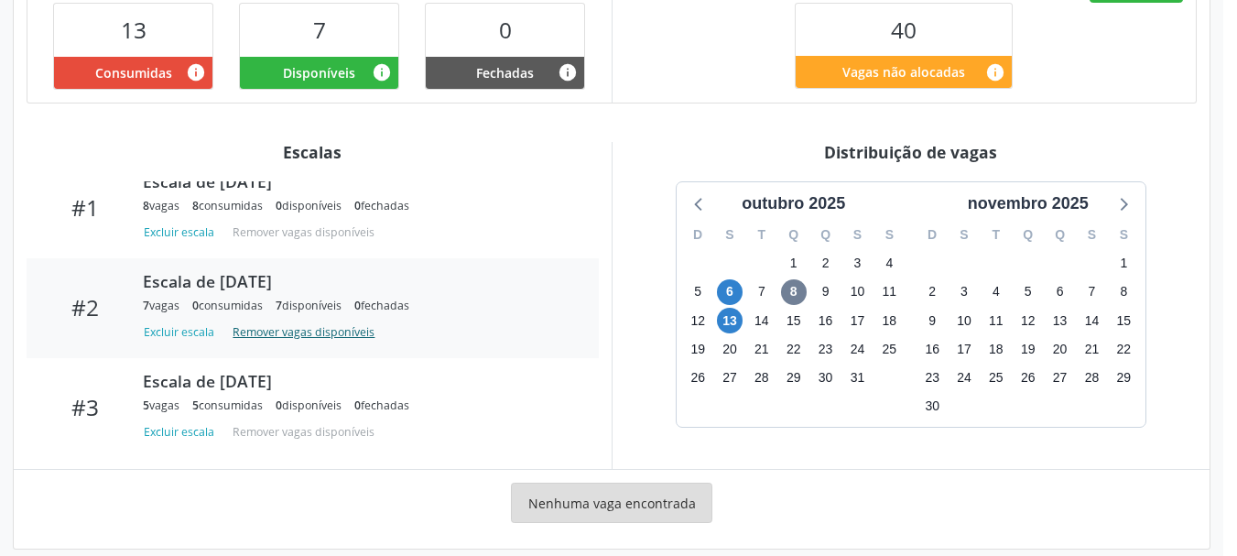
click at [311, 319] on button "Remover vagas disponíveis" at bounding box center [303, 331] width 157 height 25
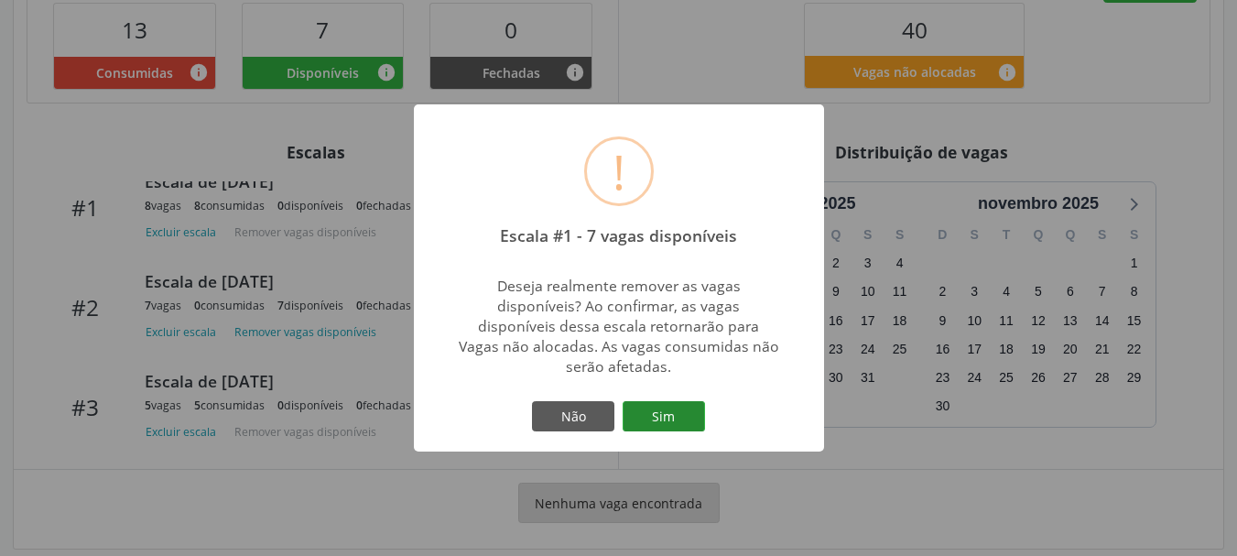
click at [667, 414] on button "Sim" at bounding box center [663, 416] width 82 height 31
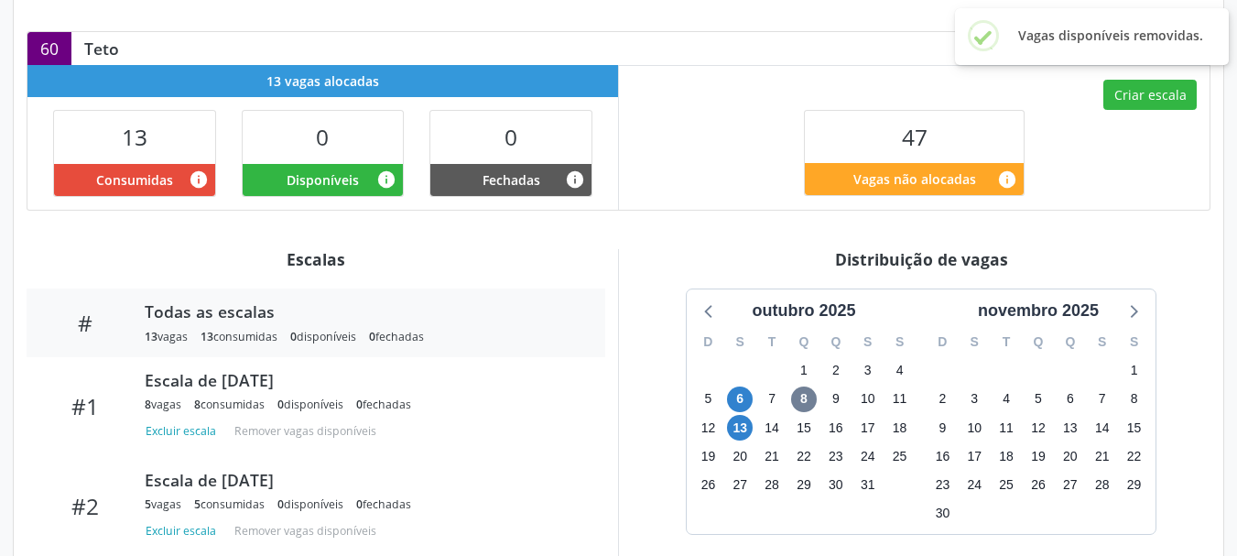
scroll to position [541, 0]
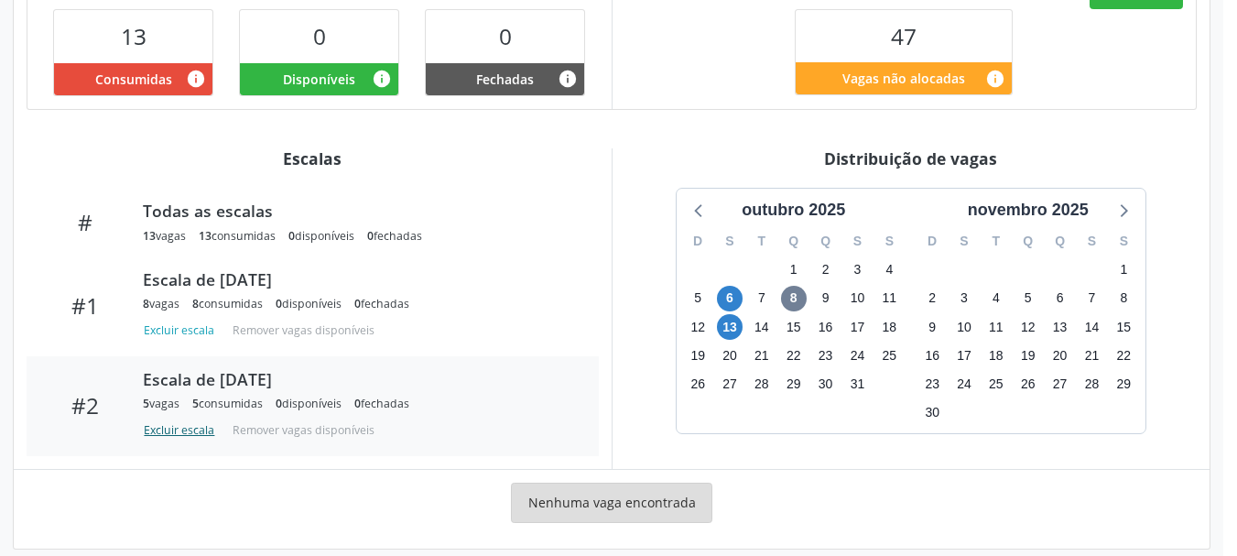
click at [189, 417] on button "Excluir escala" at bounding box center [182, 429] width 79 height 25
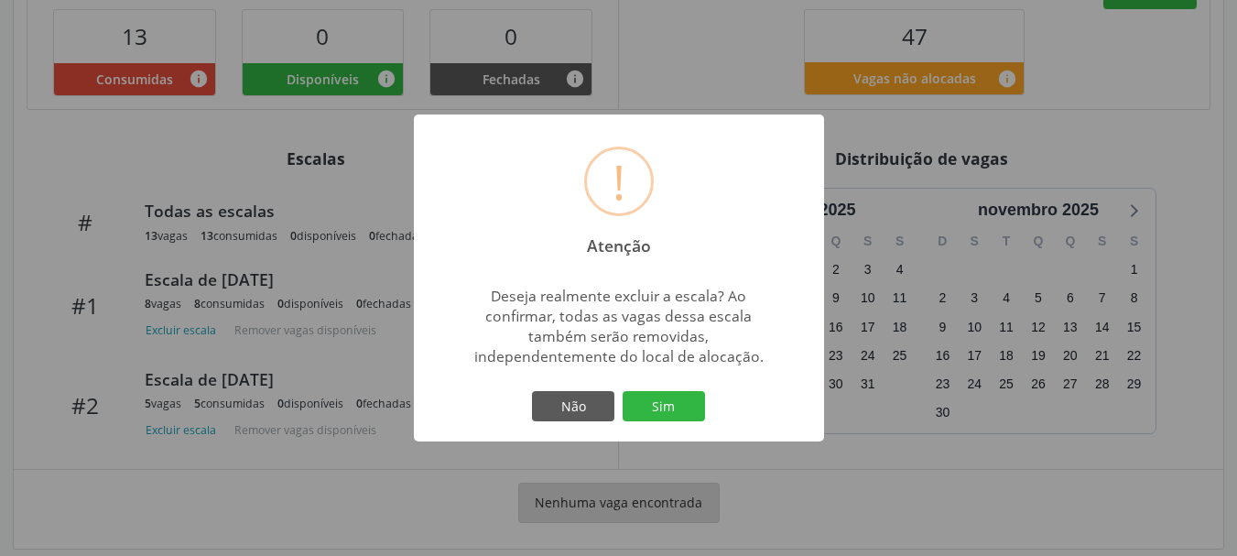
click at [577, 424] on div "Não Sim" at bounding box center [618, 406] width 181 height 38
click at [573, 416] on button "Não" at bounding box center [573, 406] width 82 height 31
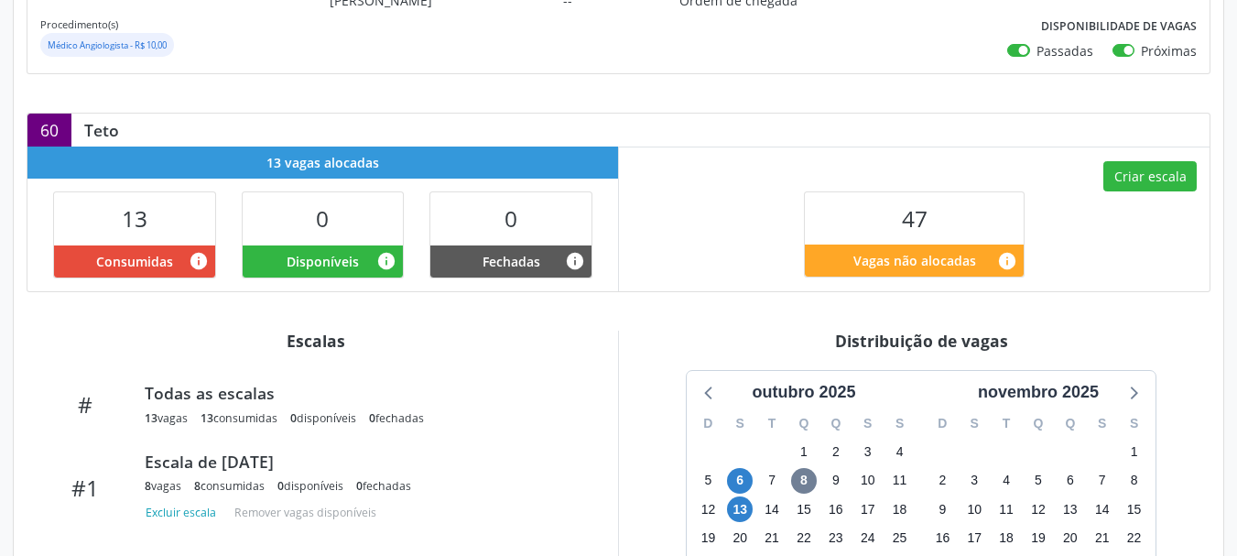
scroll to position [0, 0]
